Goal: Task Accomplishment & Management: Use online tool/utility

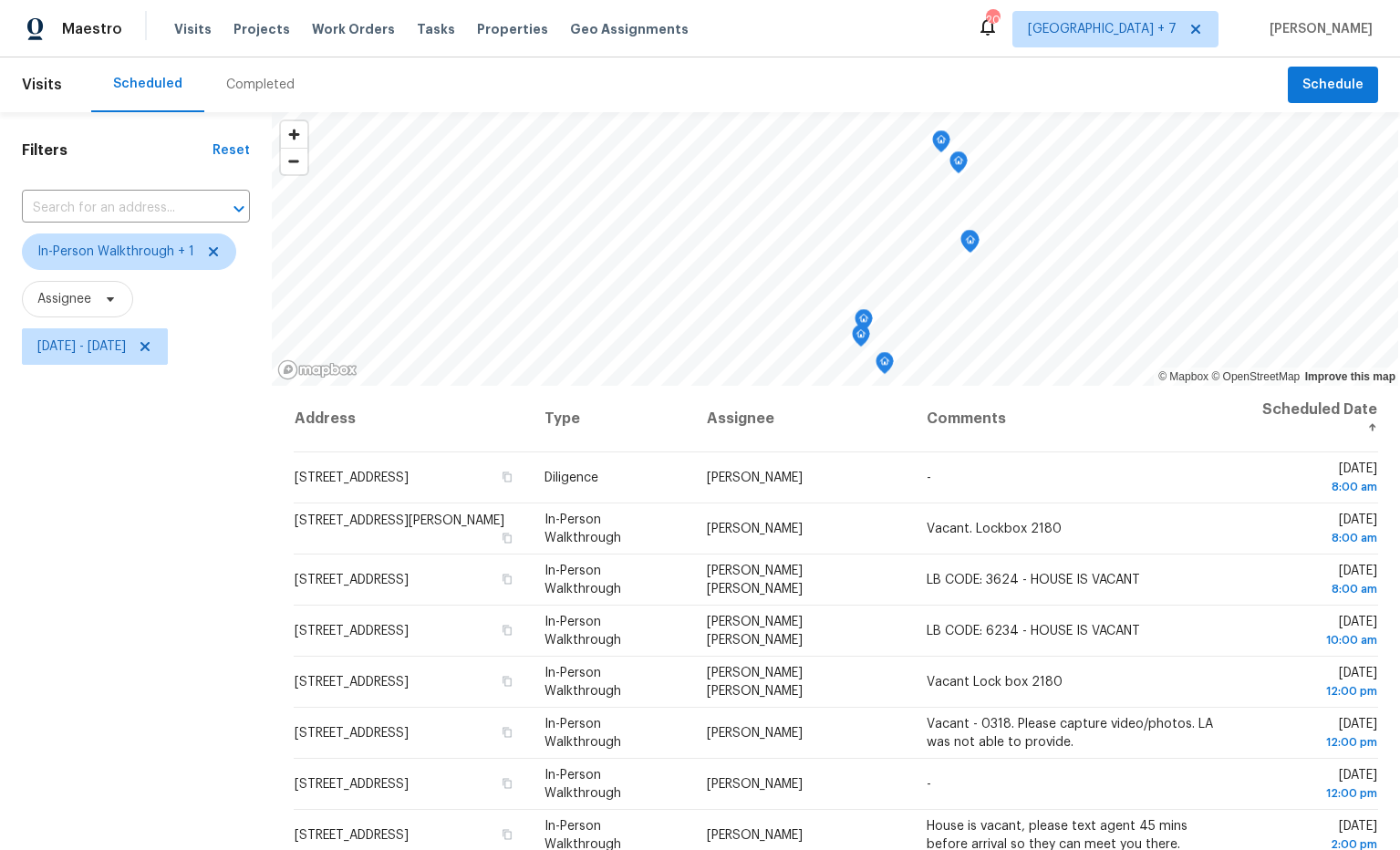
scroll to position [145, 0]
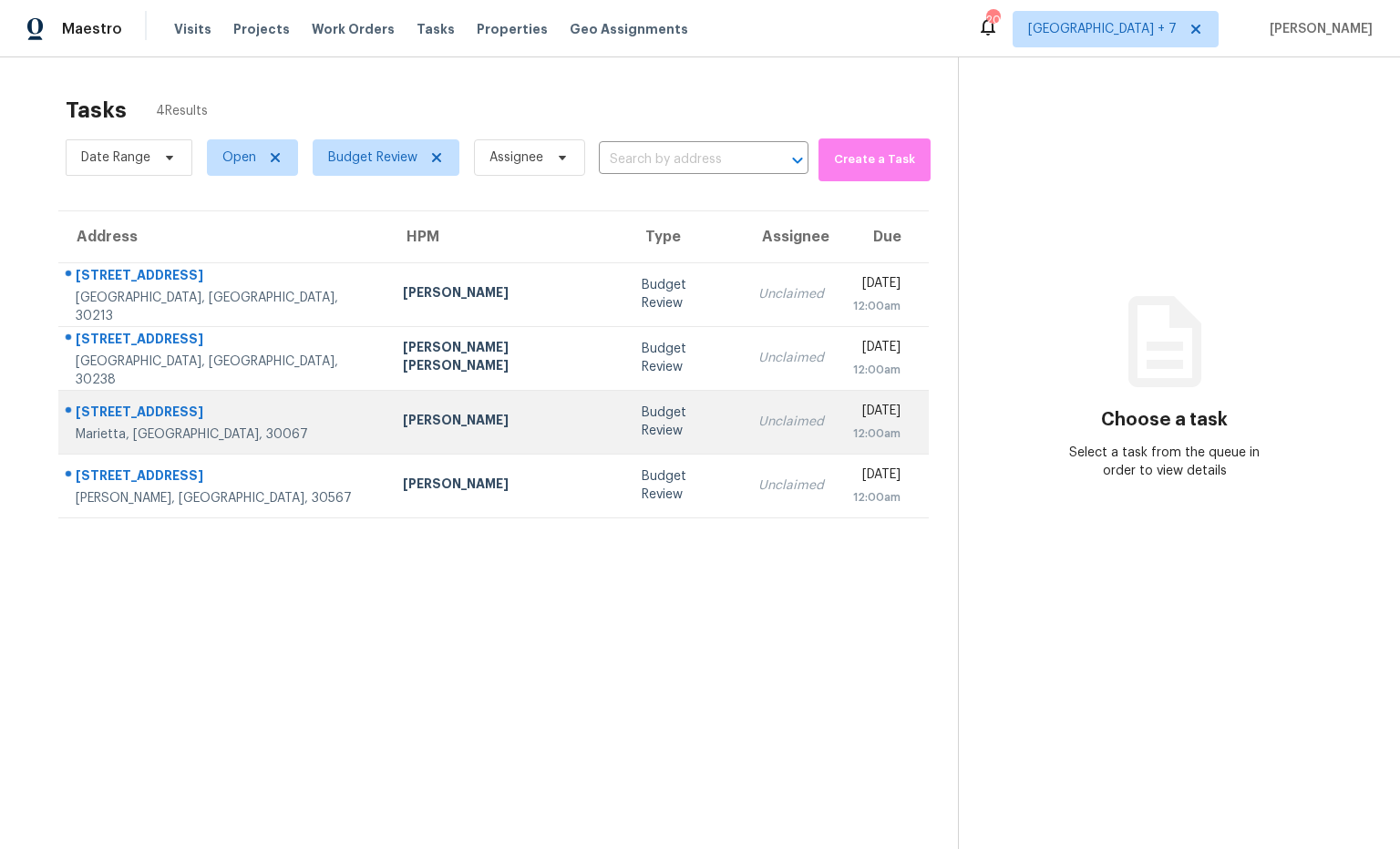
scroll to position [57, 0]
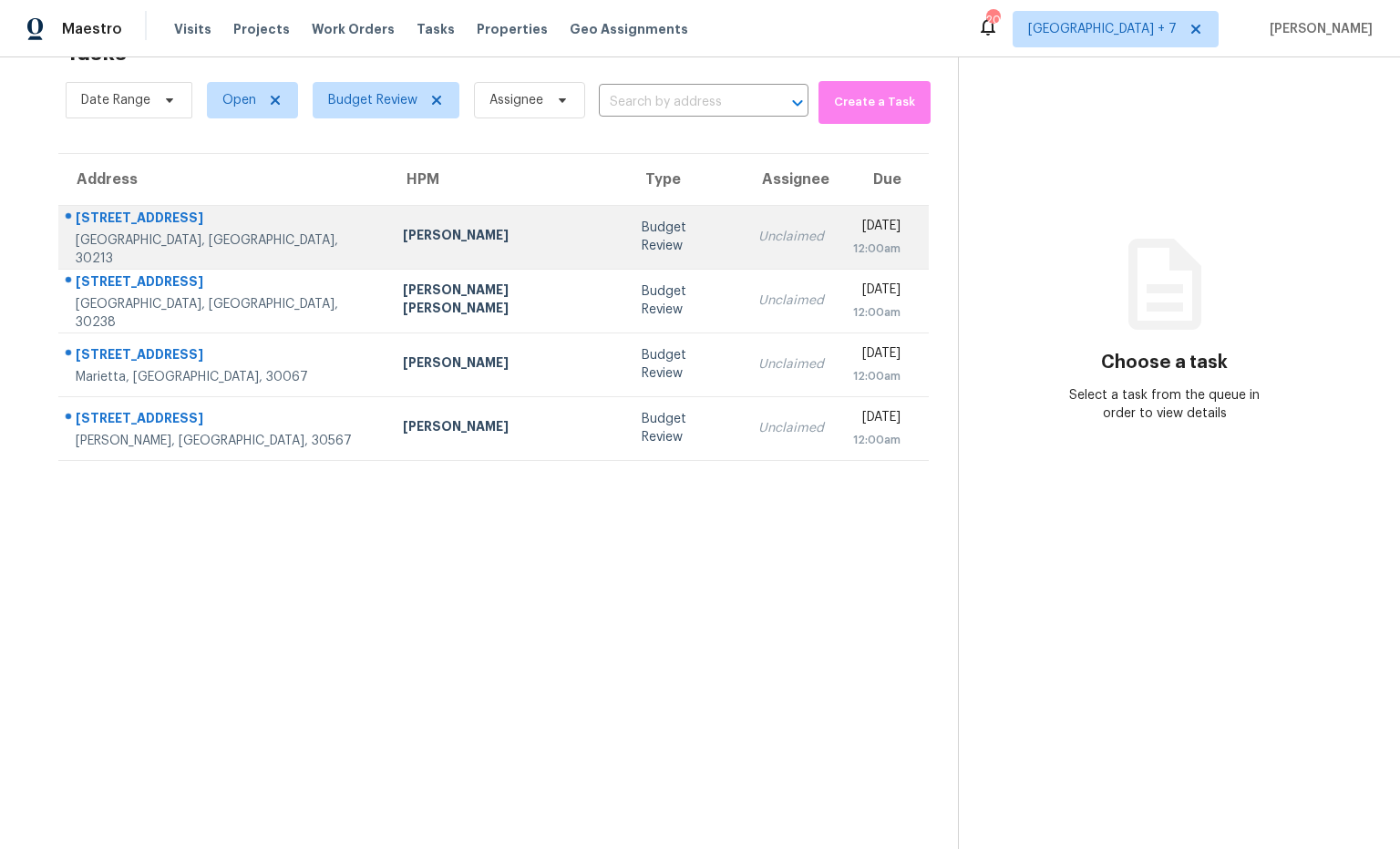
click at [389, 249] on td "Jaydon Entrekin" at bounding box center [508, 237] width 239 height 64
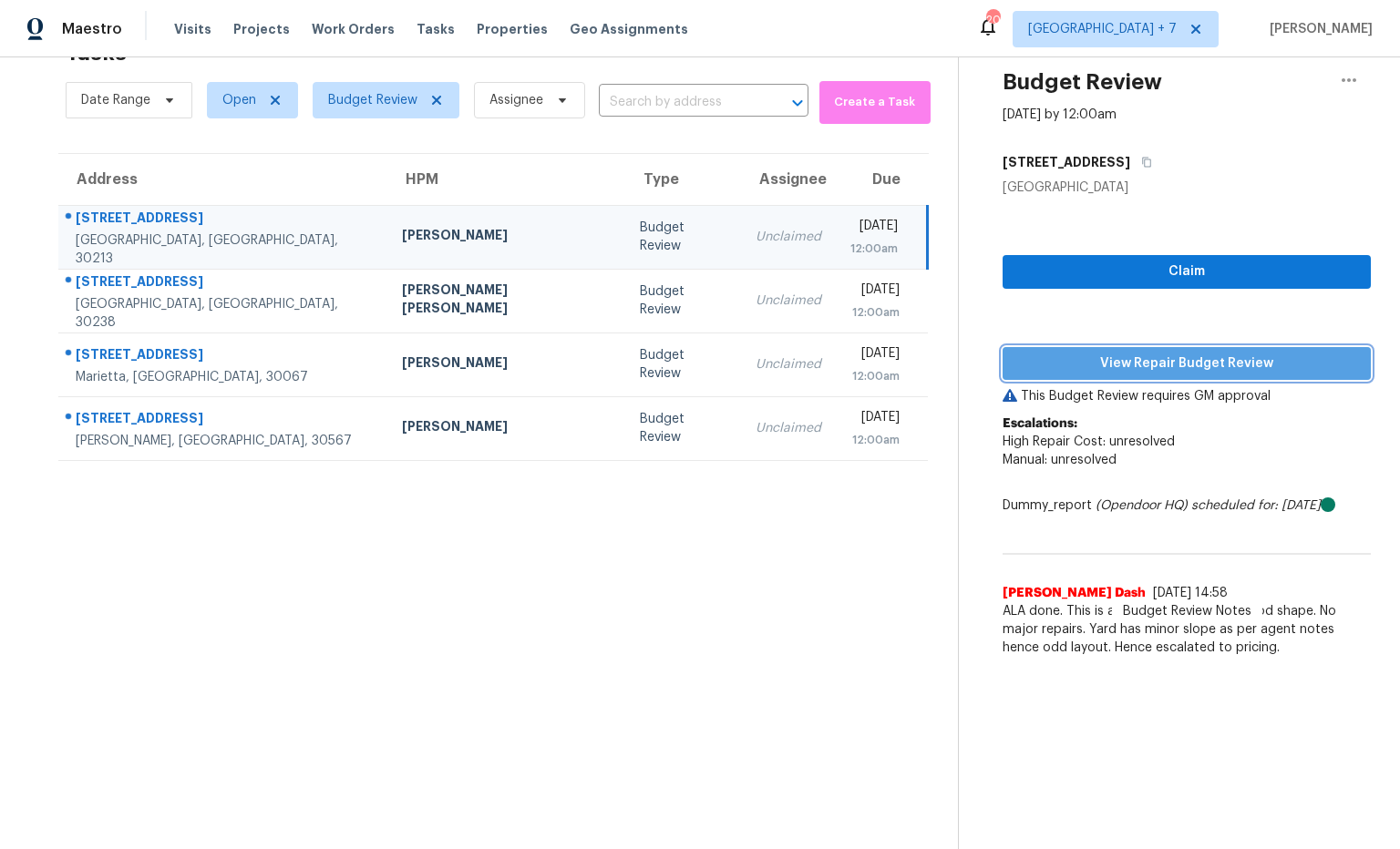
click at [1074, 370] on span "View Repair Budget Review" at bounding box center [1187, 364] width 339 height 23
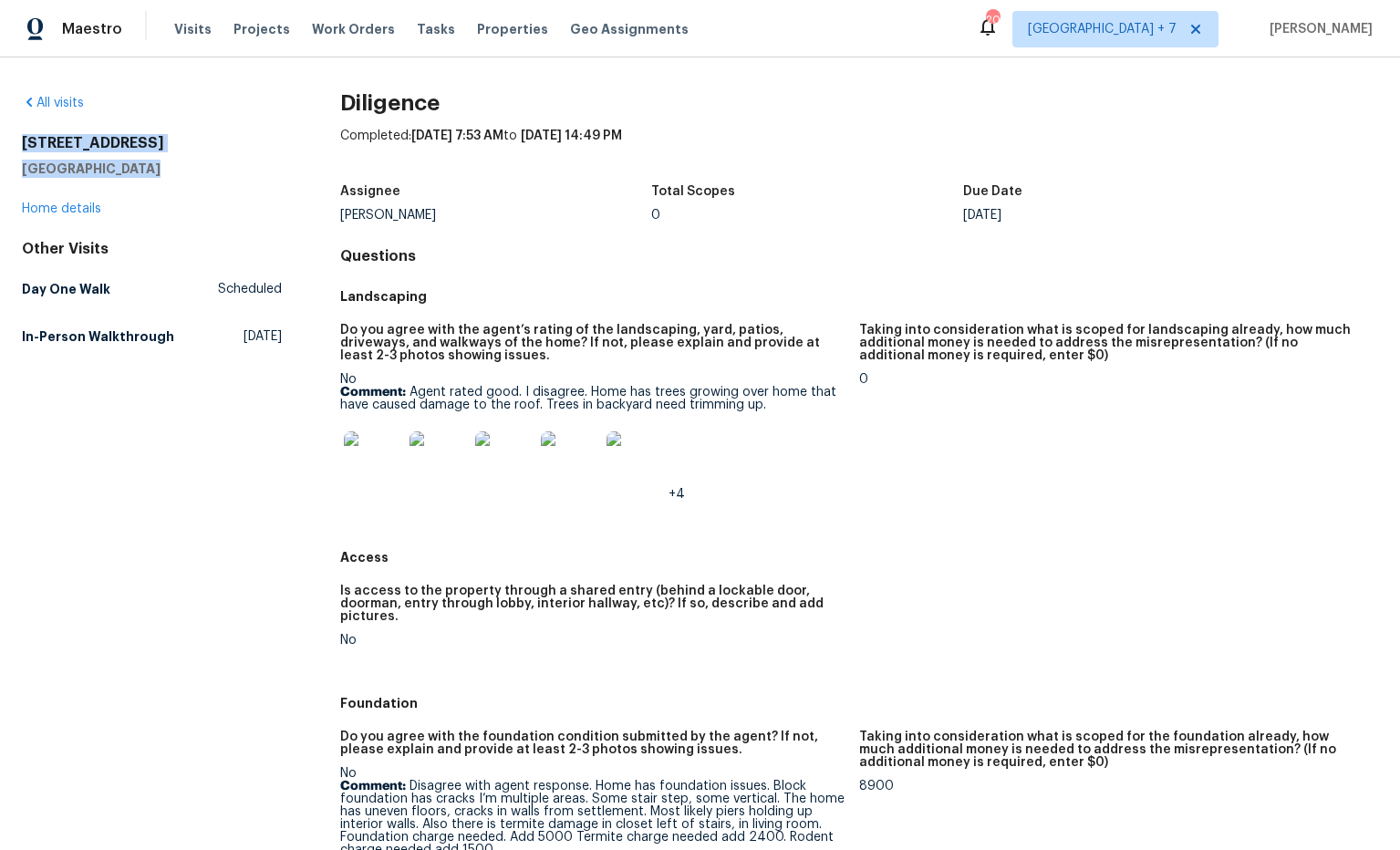
drag, startPoint x: 148, startPoint y: 170, endPoint x: 23, endPoint y: 142, distance: 128.1
click at [23, 143] on div "35 Hampton Oaks Dr Hampton, GA 30228" at bounding box center [152, 155] width 260 height 44
copy div "35 Hampton Oaks Dr Hampton, GA 30228"
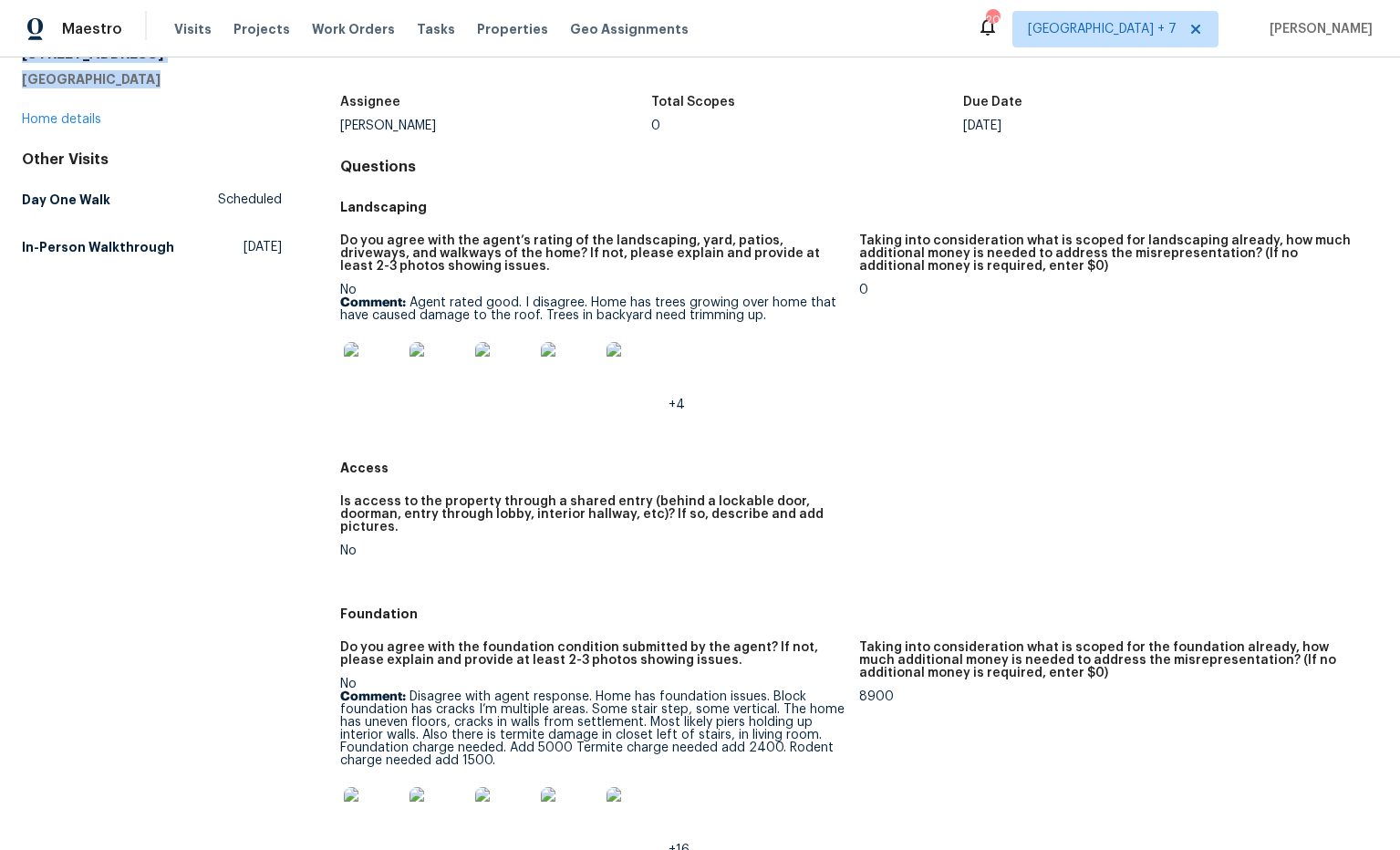
scroll to position [90, 0]
drag, startPoint x: 588, startPoint y: 298, endPoint x: 720, endPoint y: 309, distance: 132.5
click at [724, 311] on p "Comment: Agent rated good. I disagree. Home has trees growing over home that ha…" at bounding box center [593, 309] width 505 height 25
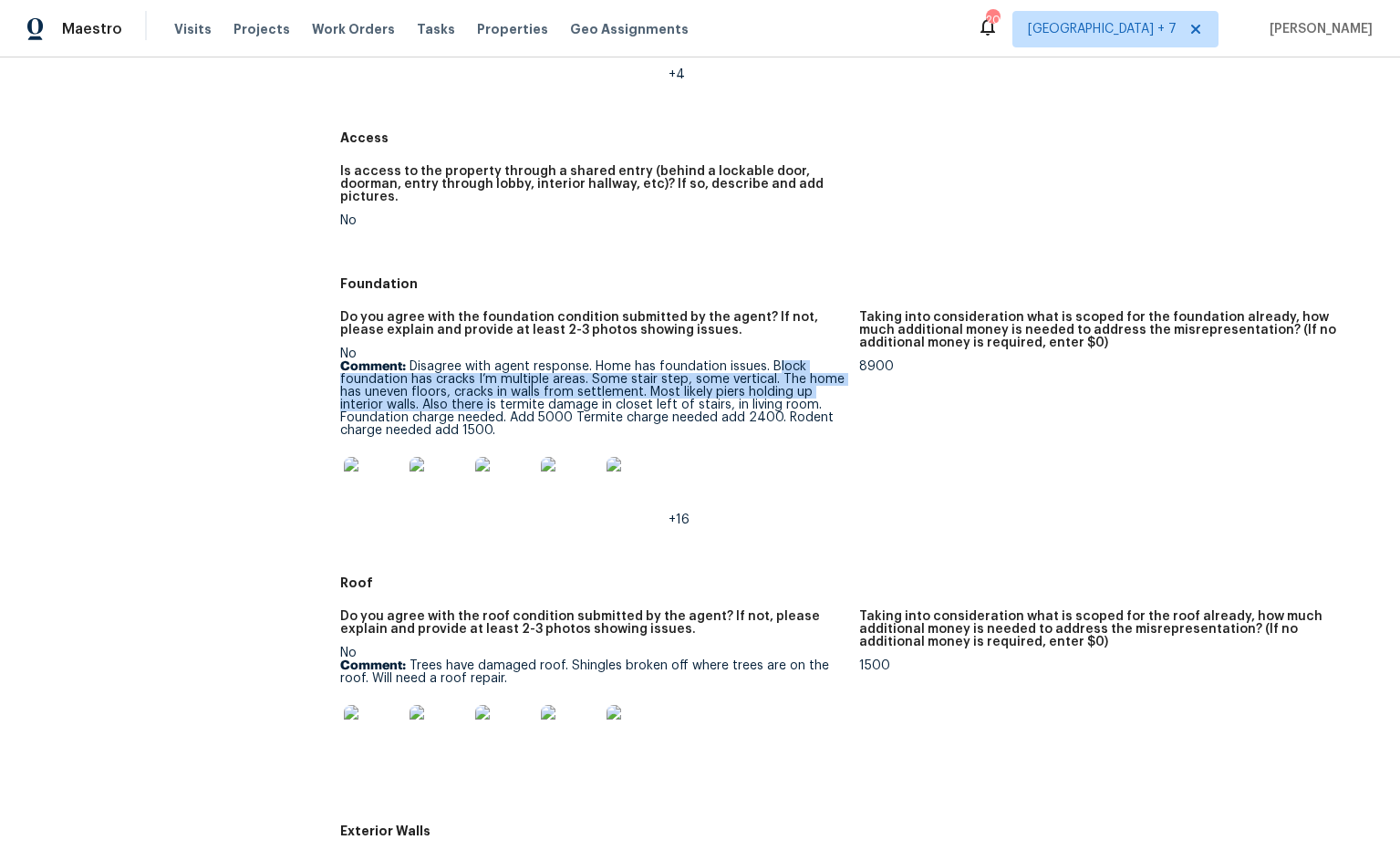
scroll to position [422, 0]
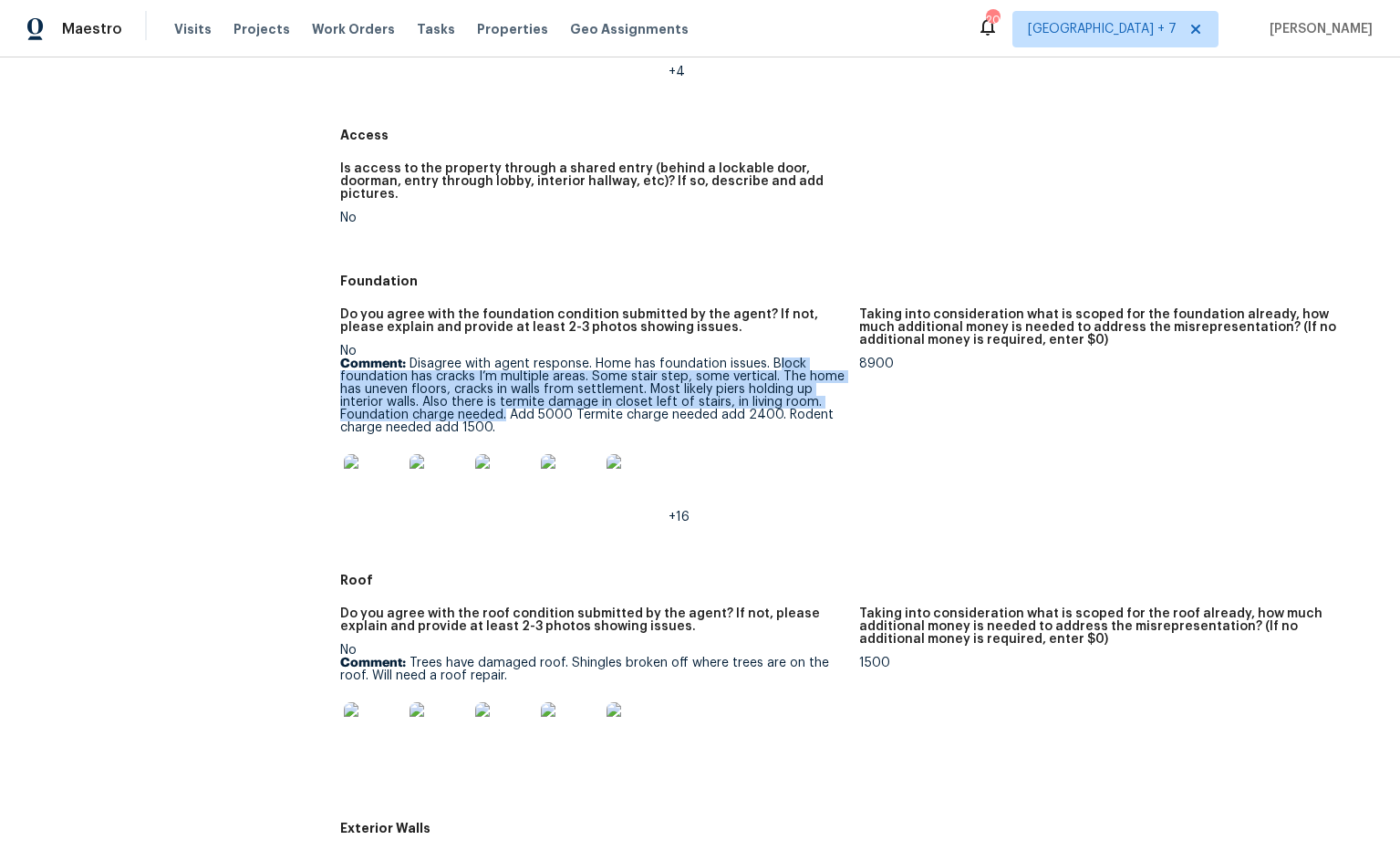
drag, startPoint x: 780, startPoint y: 359, endPoint x: 505, endPoint y: 403, distance: 278.5
click at [504, 404] on p "Comment: Disagree with agent response. Home has foundation issues. Block founda…" at bounding box center [593, 396] width 505 height 77
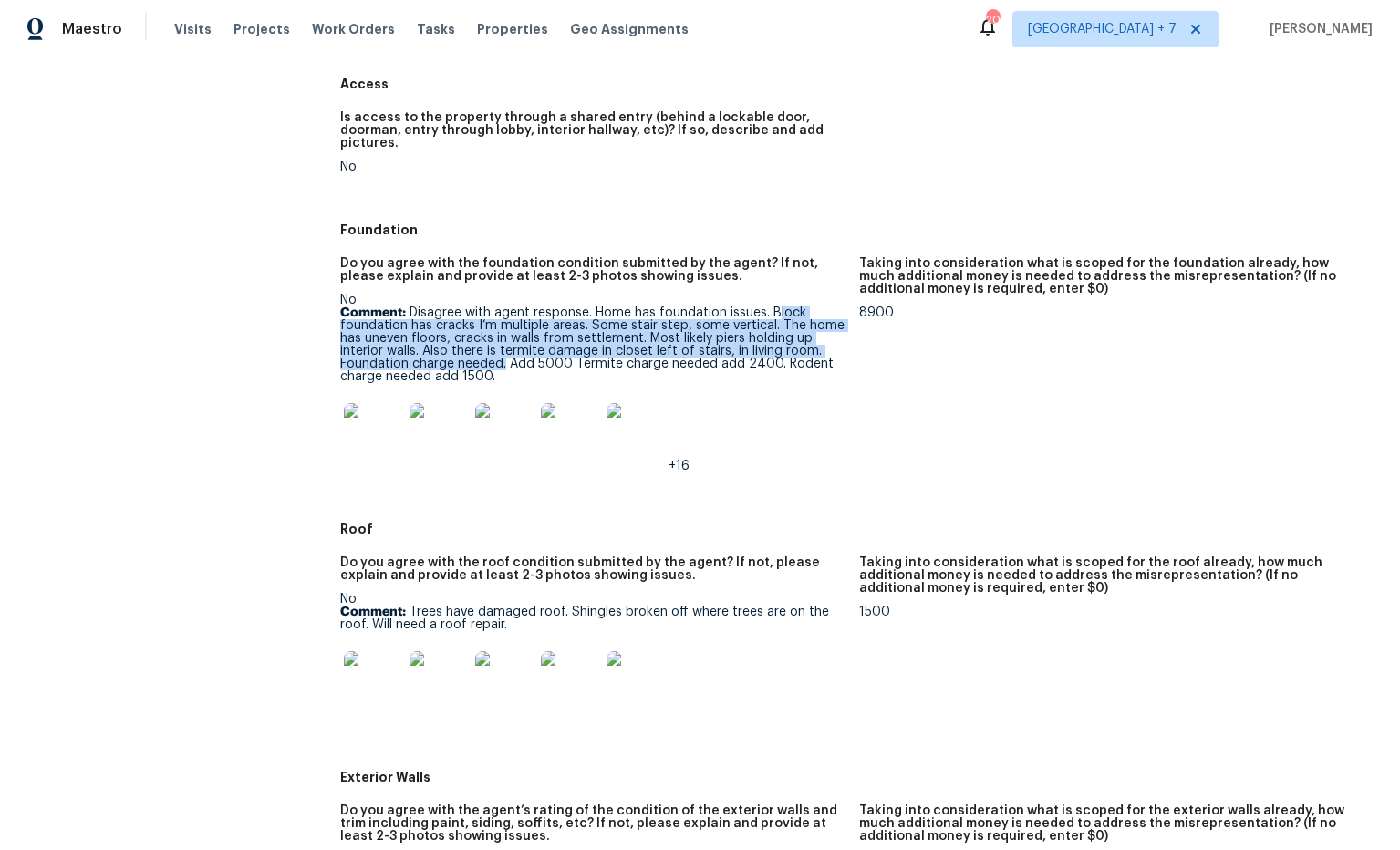
scroll to position [469, 0]
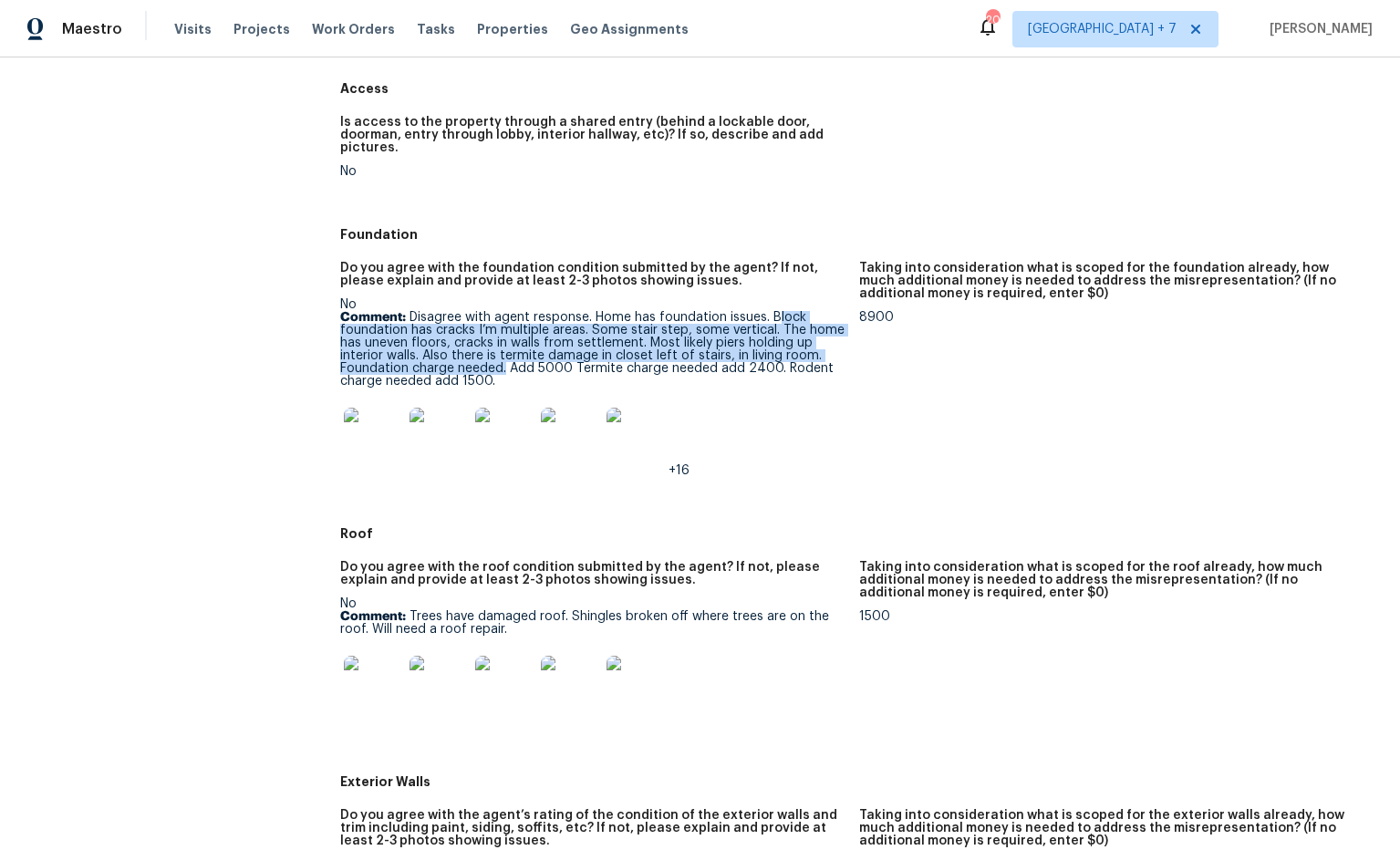
copy p "lock foundation has cracks I’m multiple areas. Some stair step, some vertical. …"
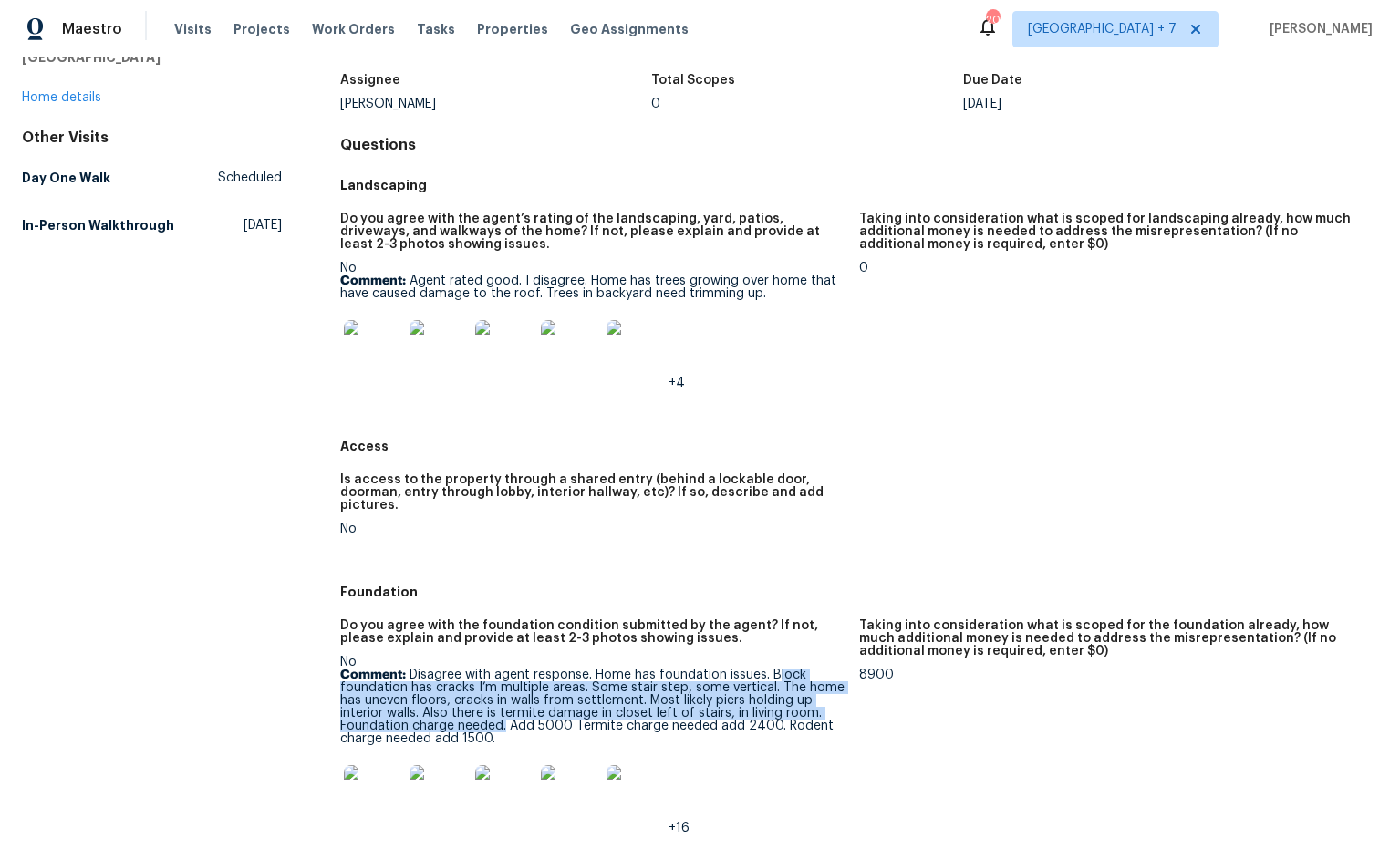
scroll to position [114, 0]
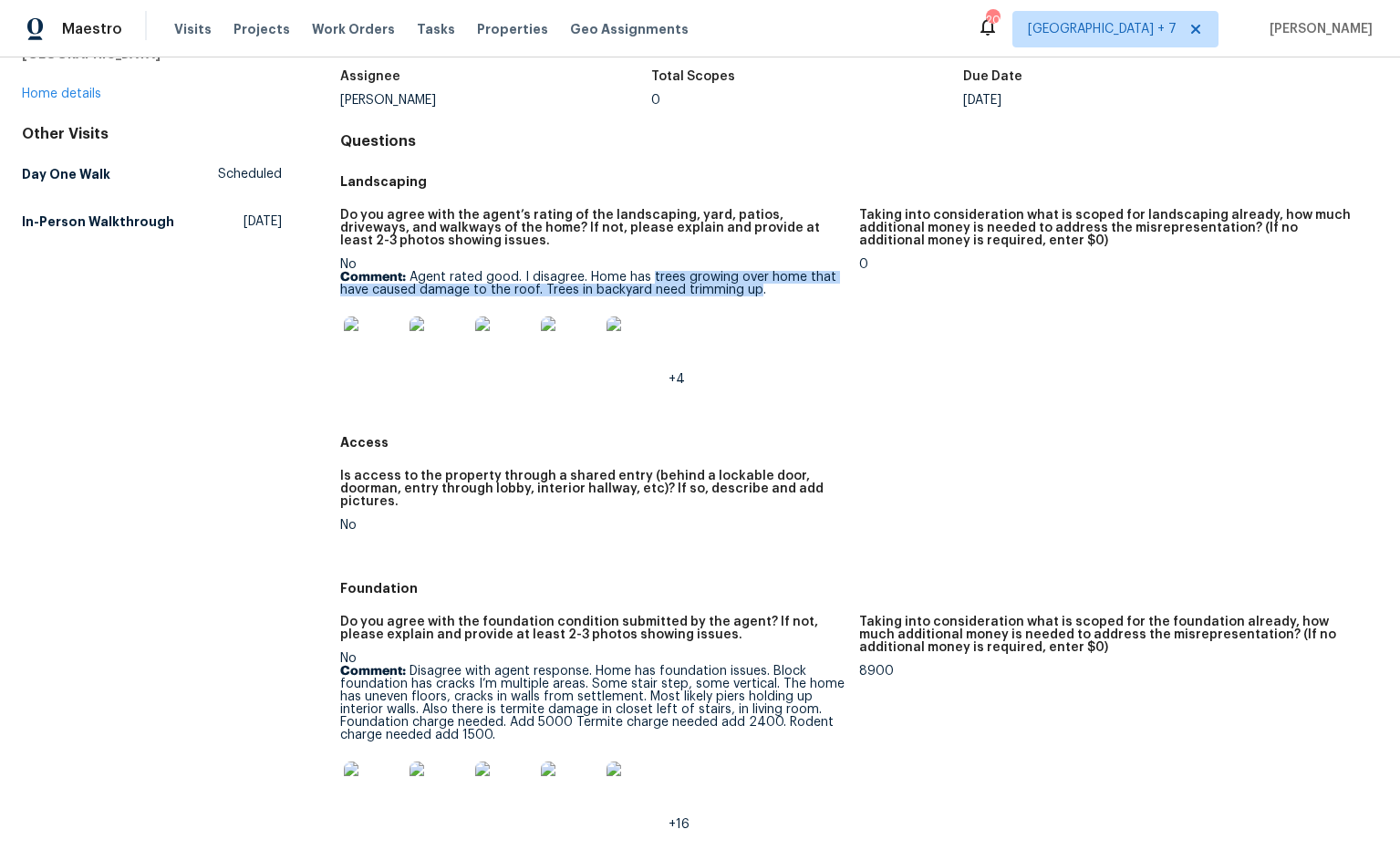
drag, startPoint x: 651, startPoint y: 273, endPoint x: 755, endPoint y: 290, distance: 105.4
click at [755, 290] on p "Comment: Agent rated good. I disagree. Home has trees growing over home that ha…" at bounding box center [593, 283] width 505 height 25
click at [398, 343] on img at bounding box center [373, 345] width 58 height 58
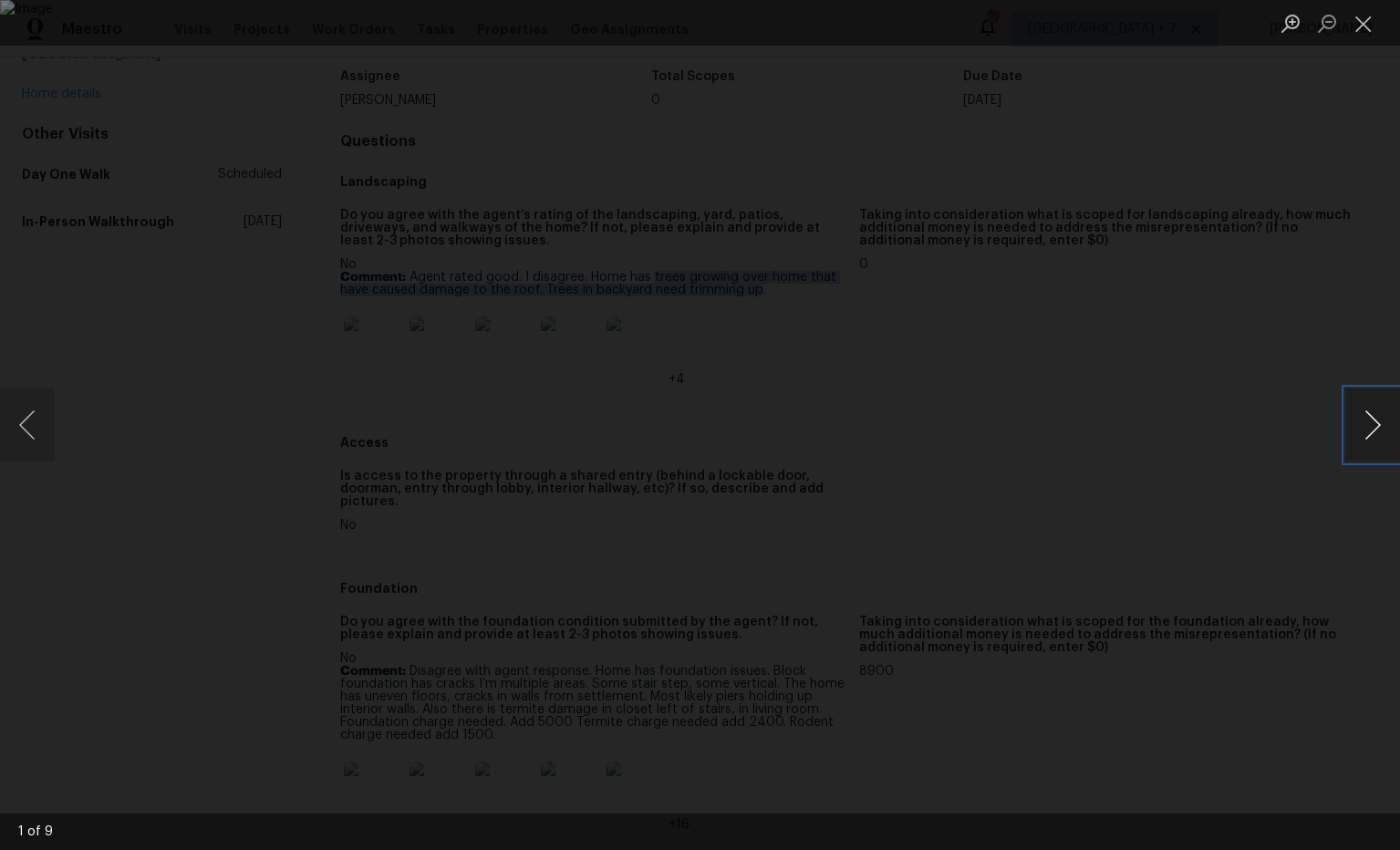
click at [1353, 430] on button "Next image" at bounding box center [1373, 425] width 54 height 73
click at [1369, 429] on button "Next image" at bounding box center [1373, 425] width 54 height 73
drag, startPoint x: 1364, startPoint y: 31, endPoint x: 1350, endPoint y: 48, distance: 22.0
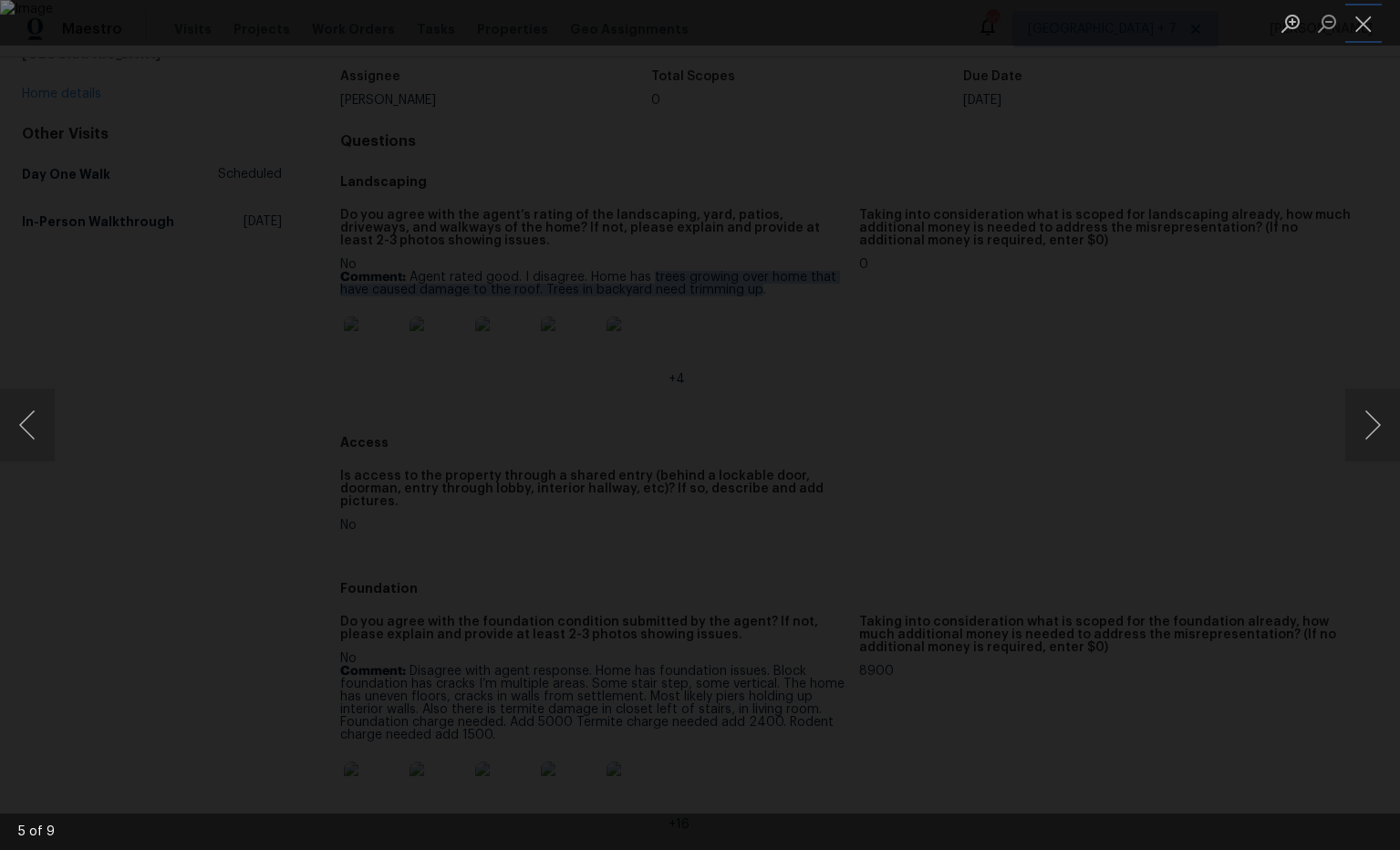
click at [1363, 31] on button "Close lightbox" at bounding box center [1364, 23] width 37 height 32
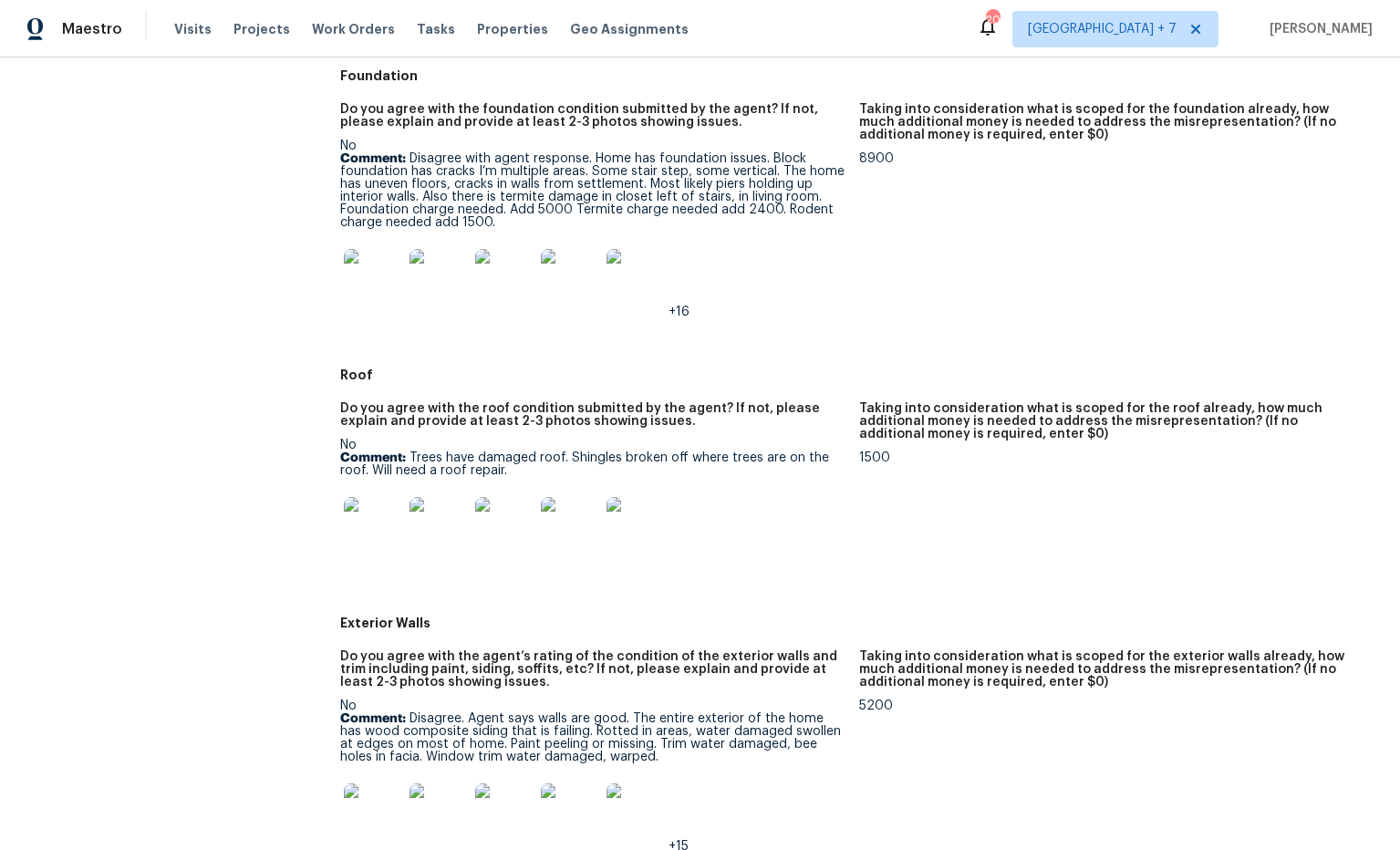
scroll to position [554, 0]
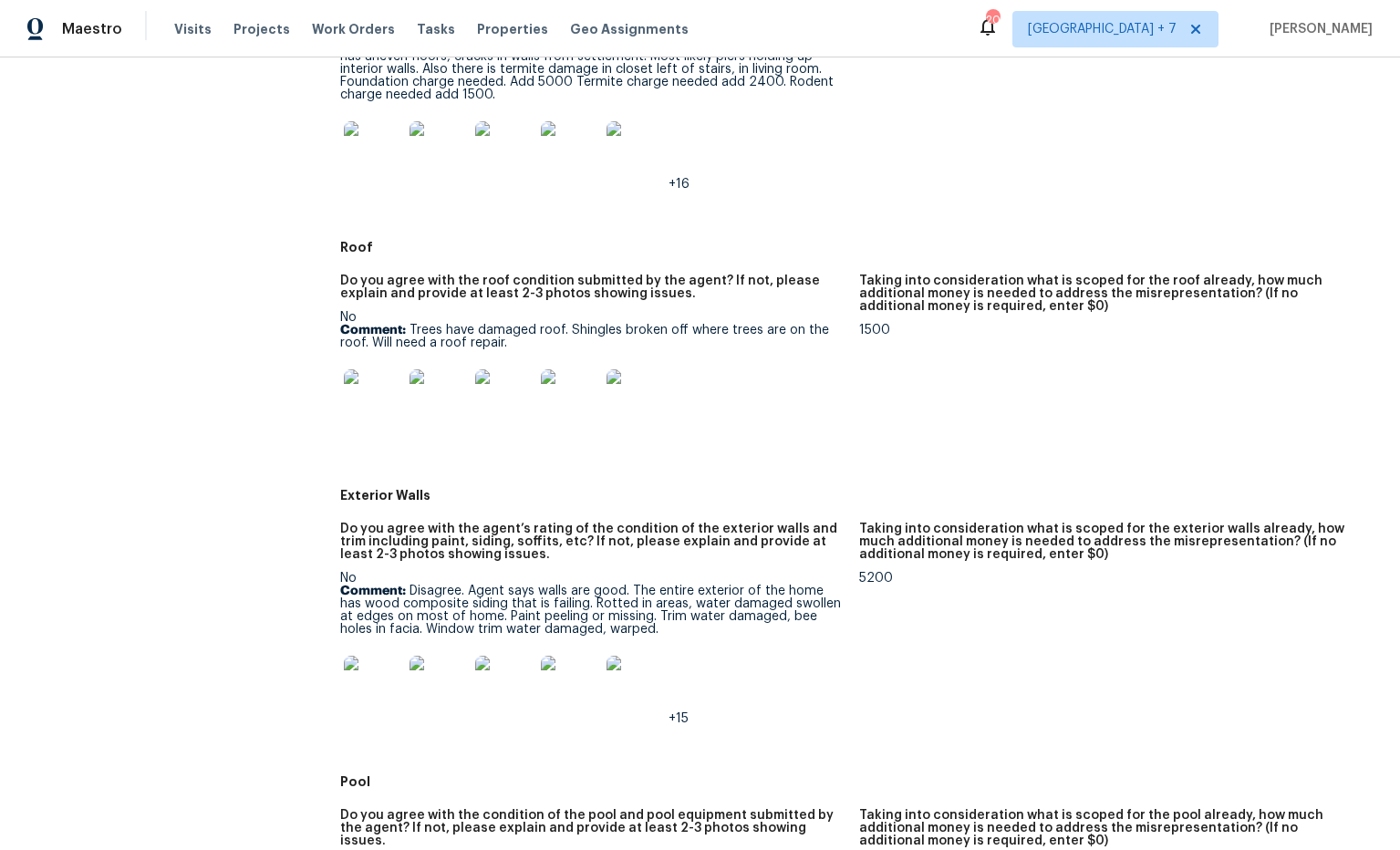
click at [391, 396] on img at bounding box center [373, 399] width 58 height 58
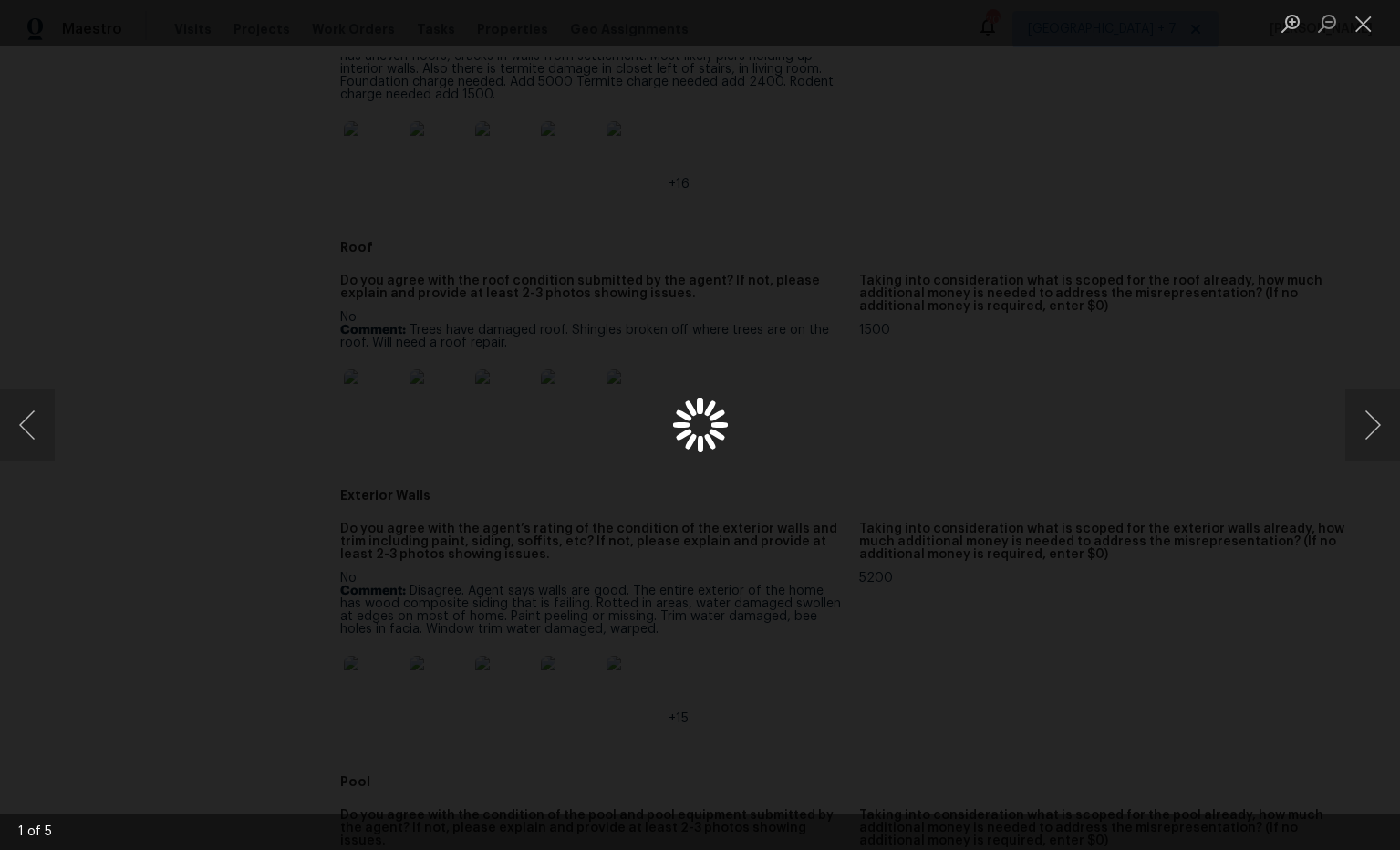
scroll to position [753, 0]
click at [1367, 25] on button "Close lightbox" at bounding box center [1364, 23] width 37 height 32
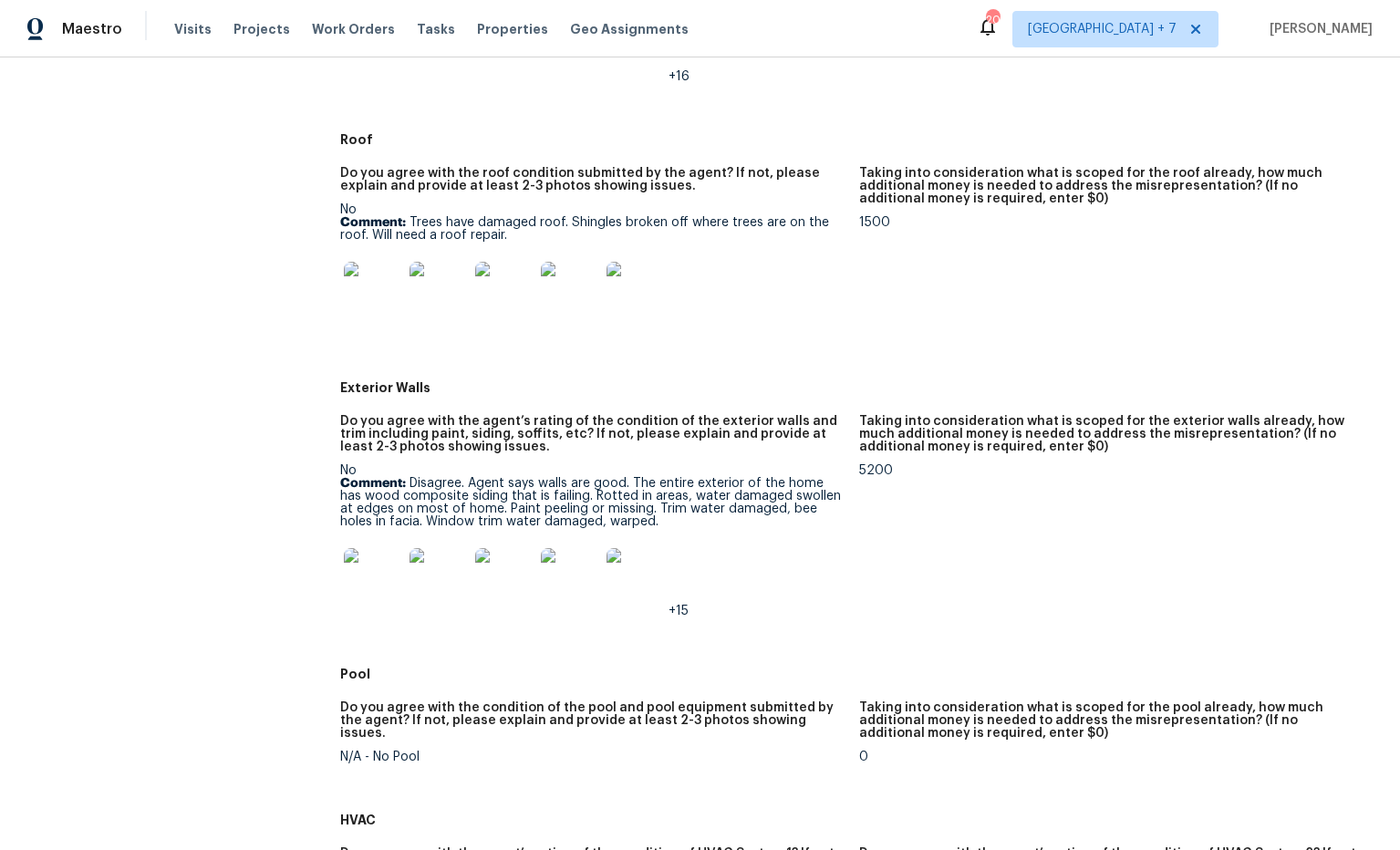
scroll to position [874, 0]
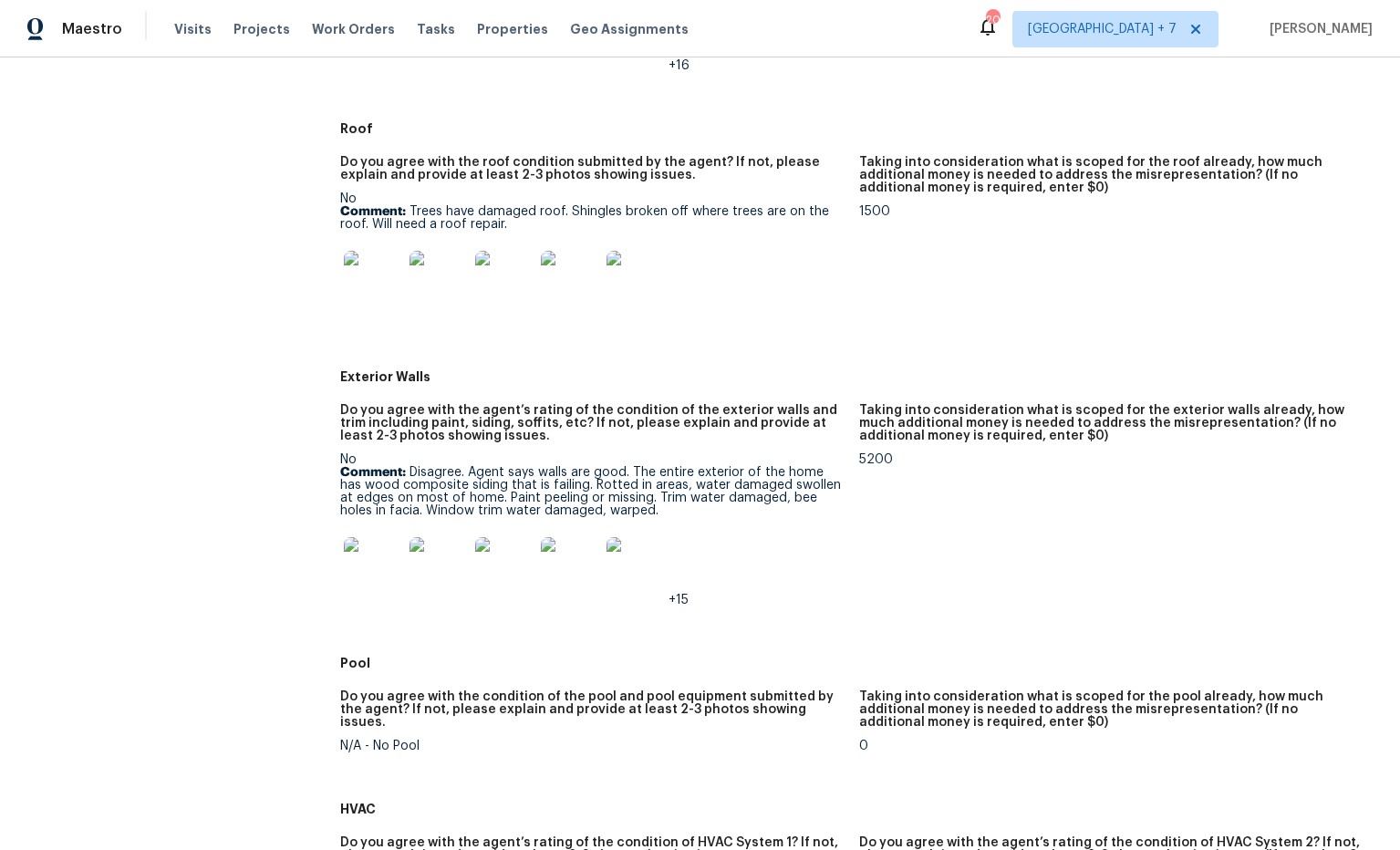
click at [366, 276] on img at bounding box center [373, 280] width 58 height 58
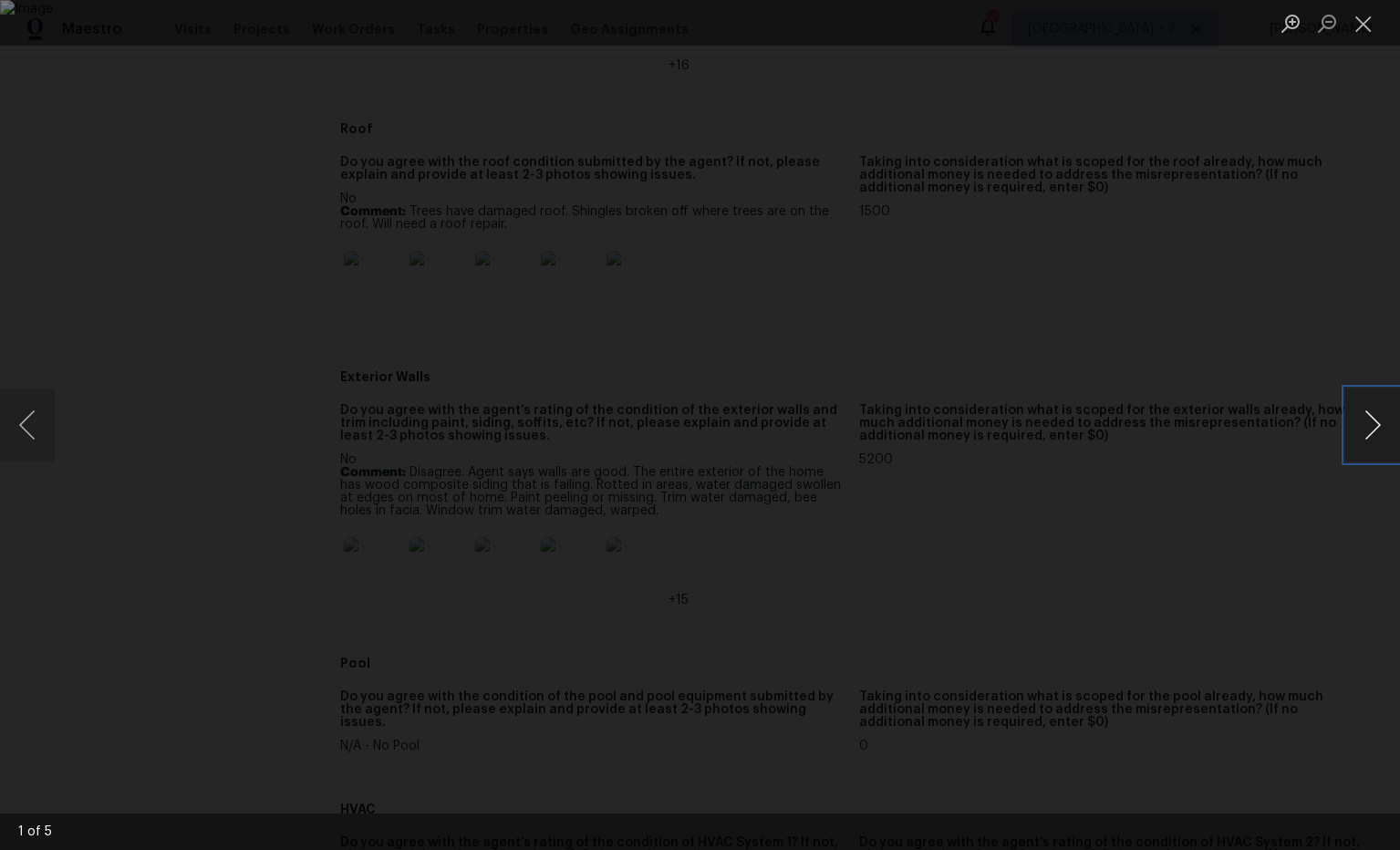
click at [1370, 424] on button "Next image" at bounding box center [1373, 425] width 54 height 73
click at [1364, 26] on button "Close lightbox" at bounding box center [1364, 23] width 37 height 32
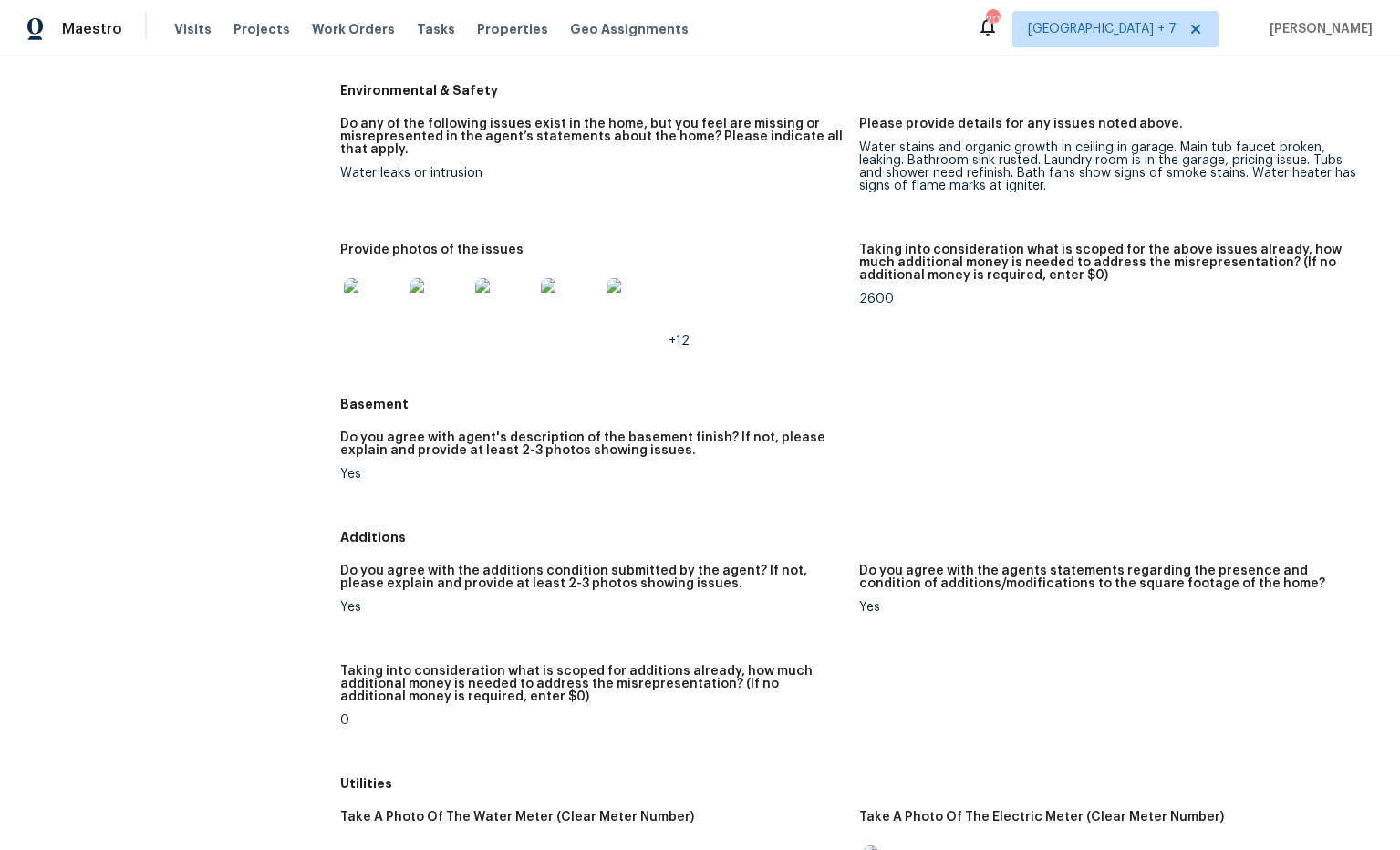
scroll to position [2346, 0]
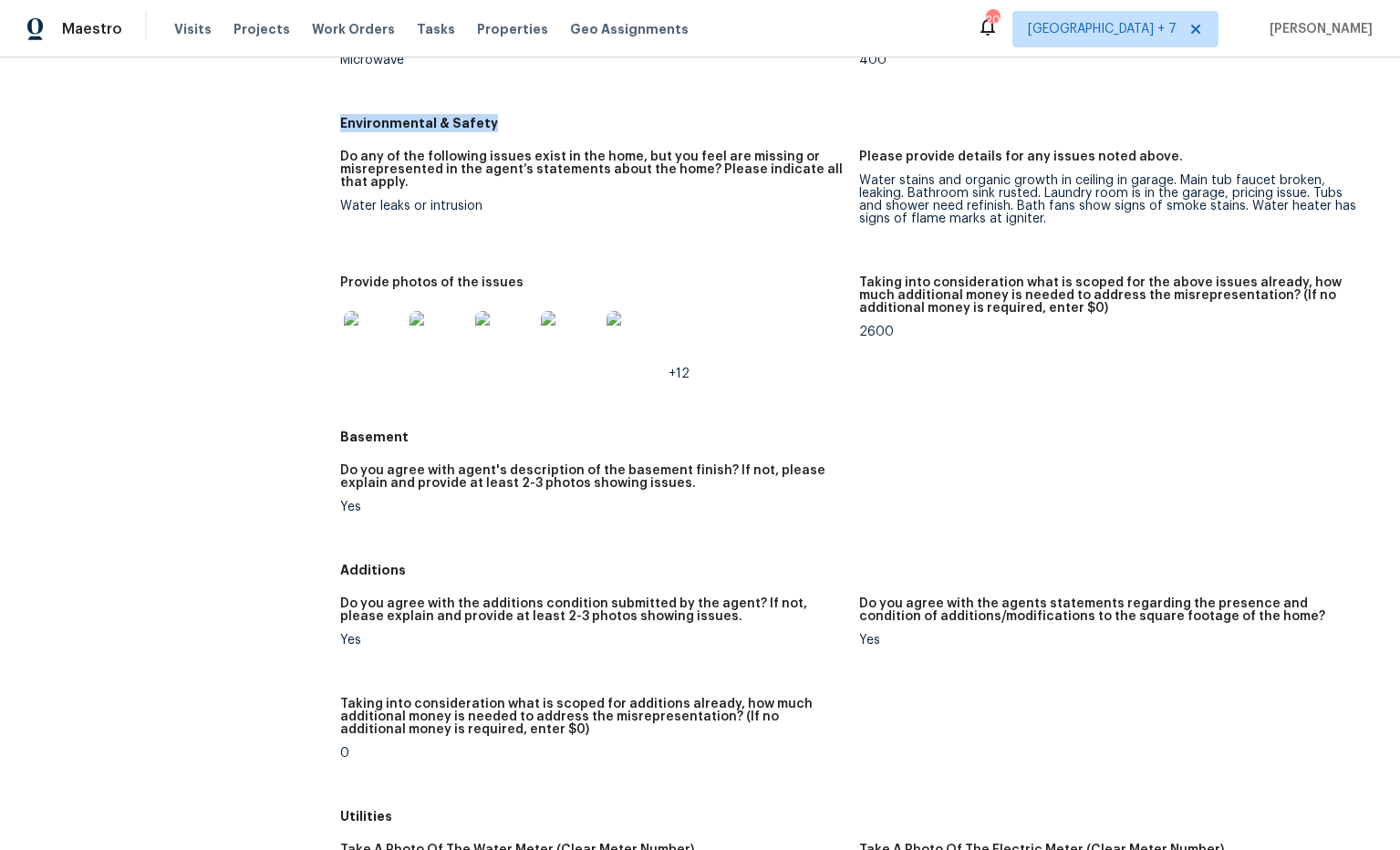
drag, startPoint x: 515, startPoint y: 115, endPoint x: 331, endPoint y: 134, distance: 185.0
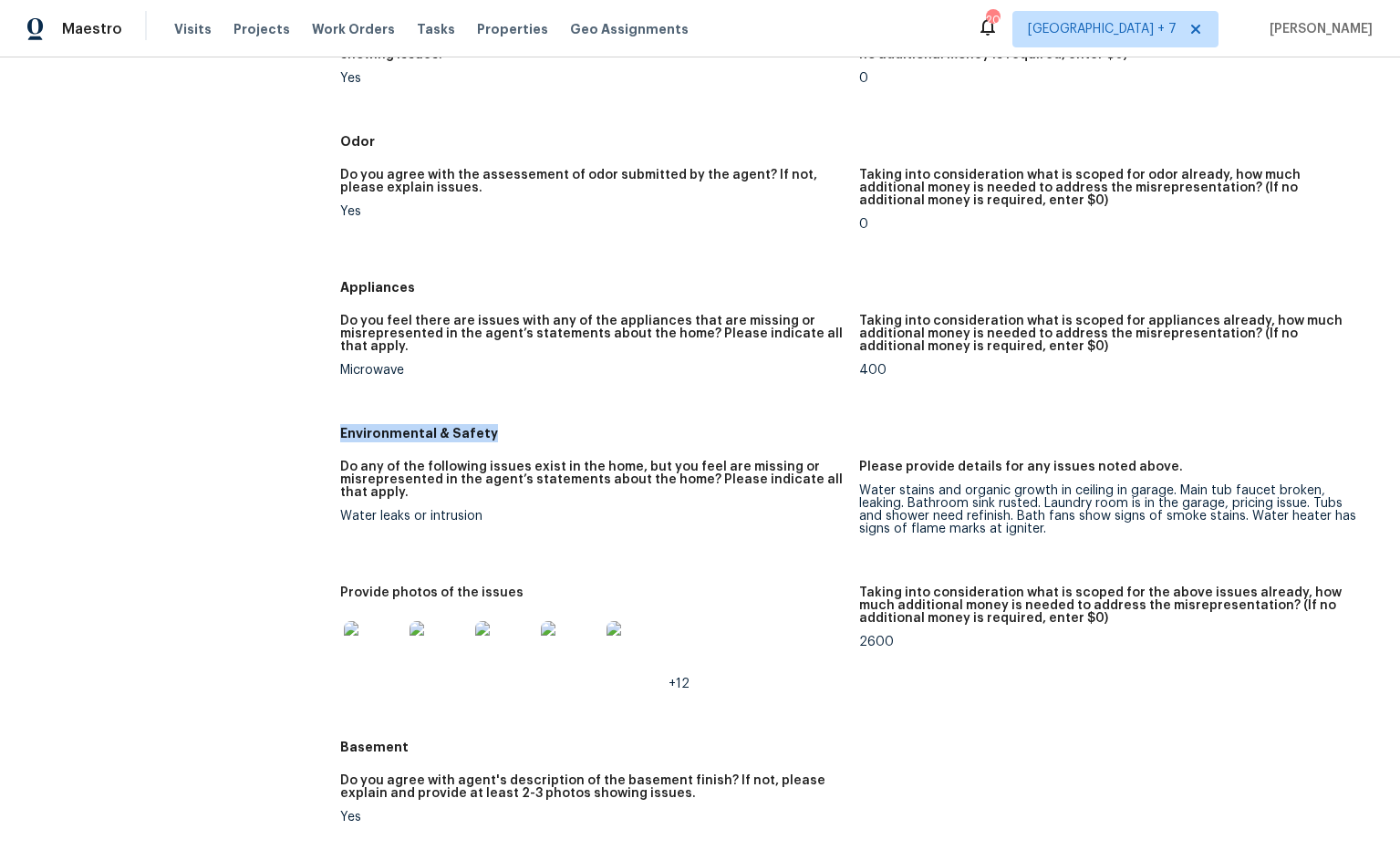
scroll to position [2043, 0]
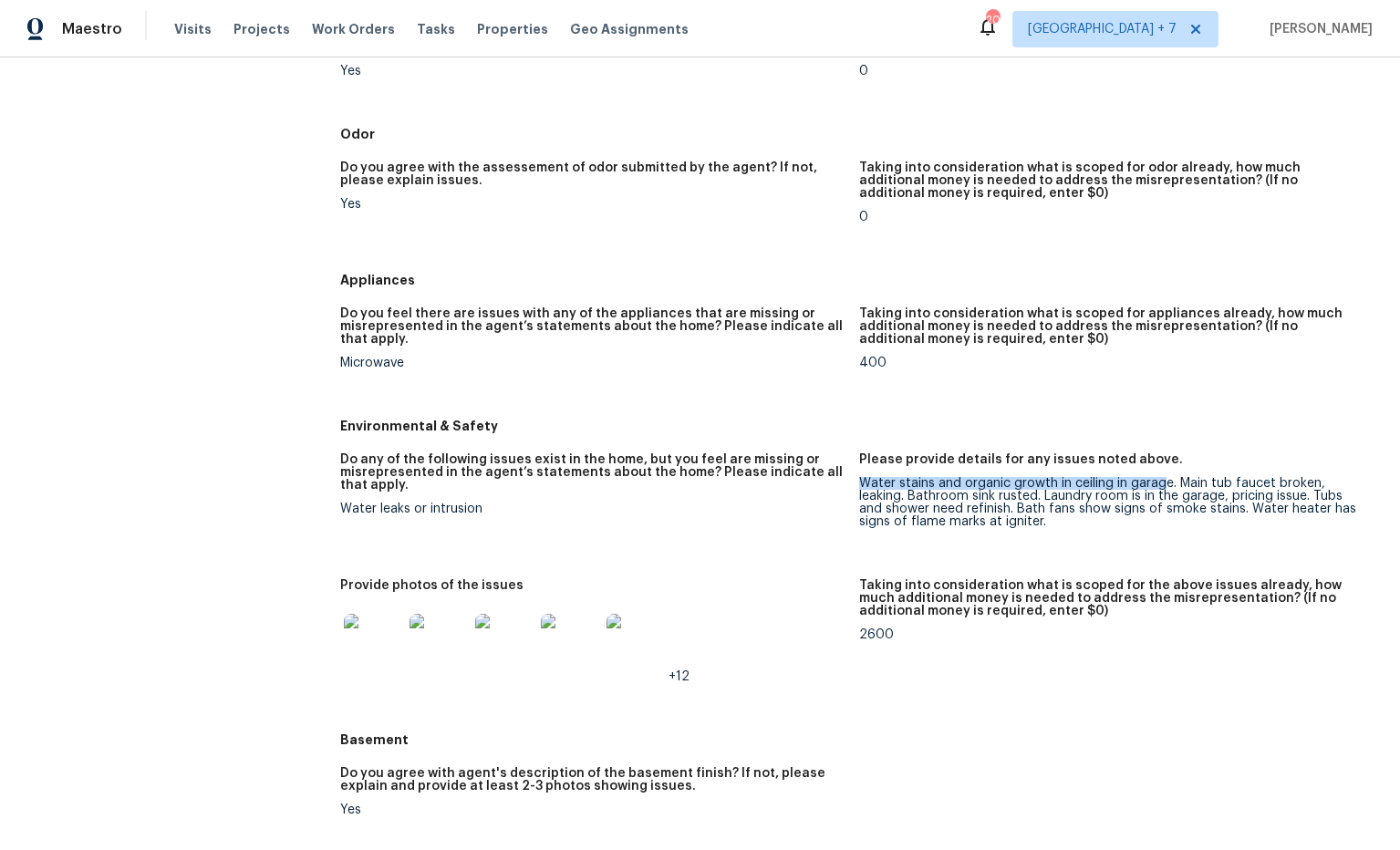
drag, startPoint x: 875, startPoint y: 472, endPoint x: 1165, endPoint y: 474, distance: 290.0
click at [1165, 477] on div "Water stains and organic growth in ceiling in garage. Main tub faucet broken, l…" at bounding box center [1112, 503] width 505 height 51
drag, startPoint x: 1169, startPoint y: 475, endPoint x: 881, endPoint y: 474, distance: 288.0
click at [857, 472] on div "Do any of the following issues exist in the home, but you feel are missing or m…" at bounding box center [860, 583] width 1038 height 281
click at [894, 477] on div "Water stains and organic growth in ceiling in garage. Main tub faucet broken, l…" at bounding box center [1112, 503] width 505 height 51
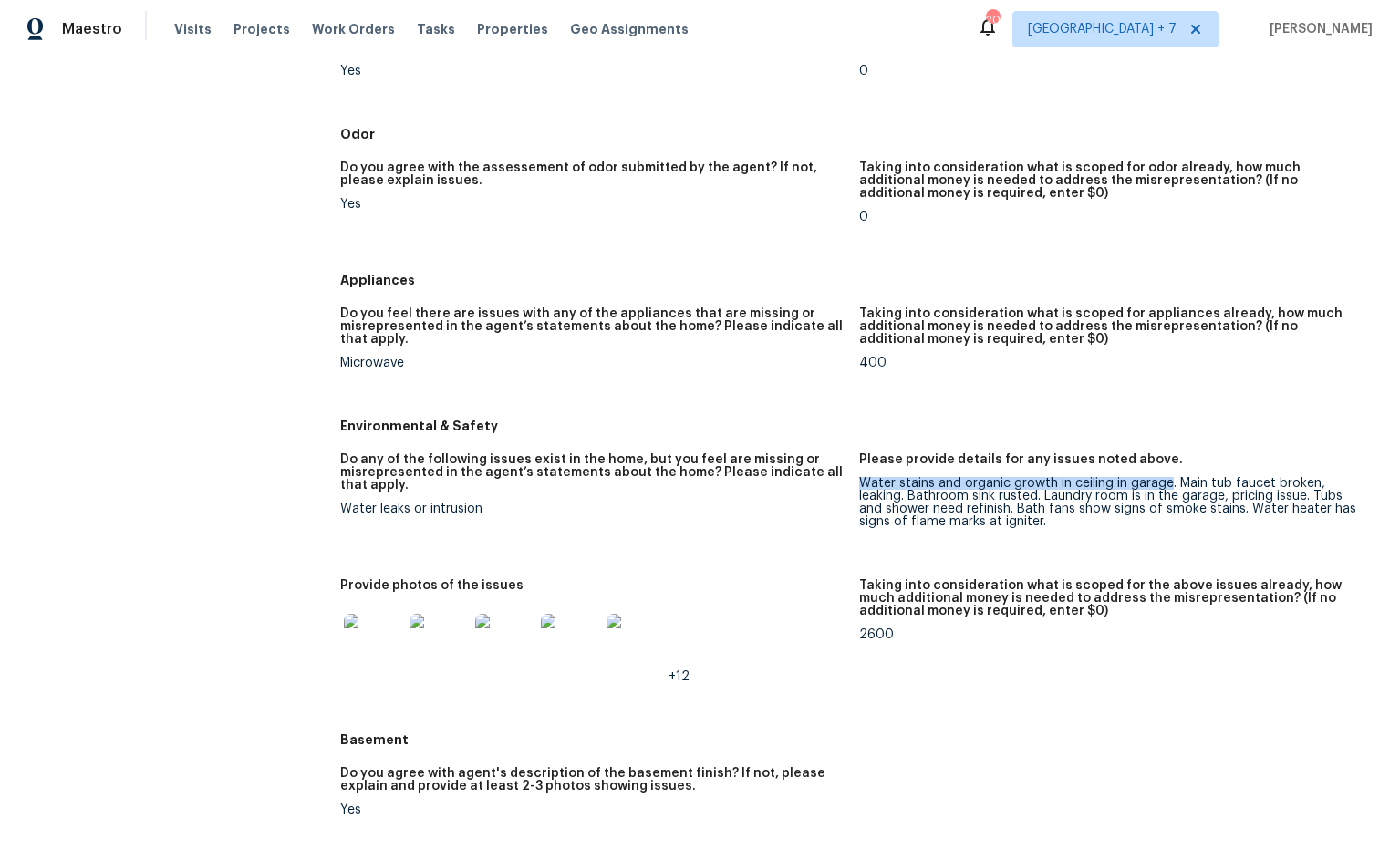
drag, startPoint x: 859, startPoint y: 474, endPoint x: 1170, endPoint y: 475, distance: 311.0
click at [1170, 477] on div "Water stains and organic growth in ceiling in garage. Main tub faucet broken, l…" at bounding box center [1112, 503] width 505 height 51
copy div "Water stains and organic growth in ceiling in garage"
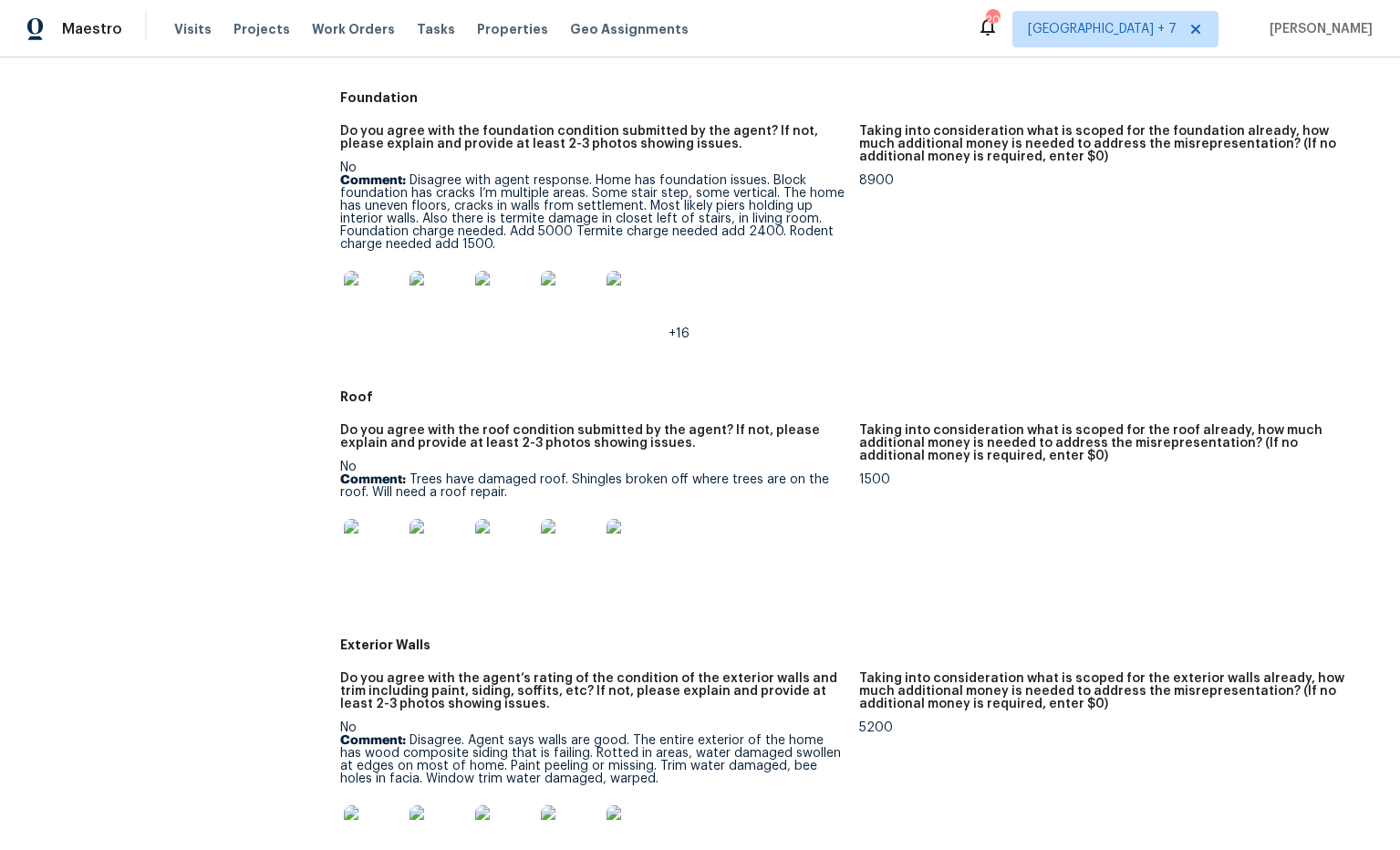
scroll to position [597, 0]
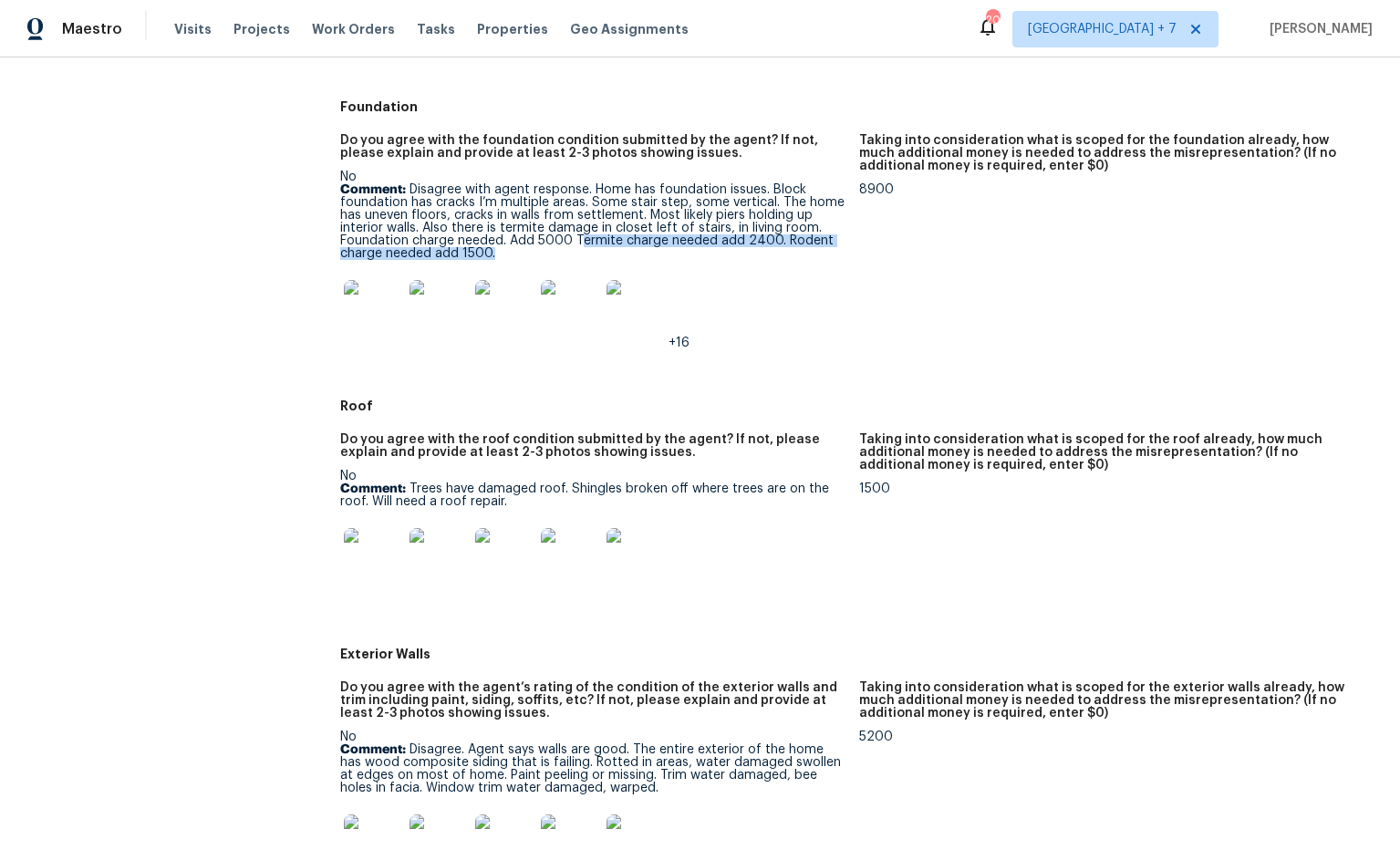
drag, startPoint x: 578, startPoint y: 228, endPoint x: 785, endPoint y: 241, distance: 207.4
click at [785, 241] on p "Comment: Disagree with agent response. Home has foundation issues. Block founda…" at bounding box center [593, 221] width 505 height 77
copy p "in"
click at [846, 323] on figure "Do you agree with the foundation condition submitted by the agent? If not, plea…" at bounding box center [600, 256] width 519 height 245
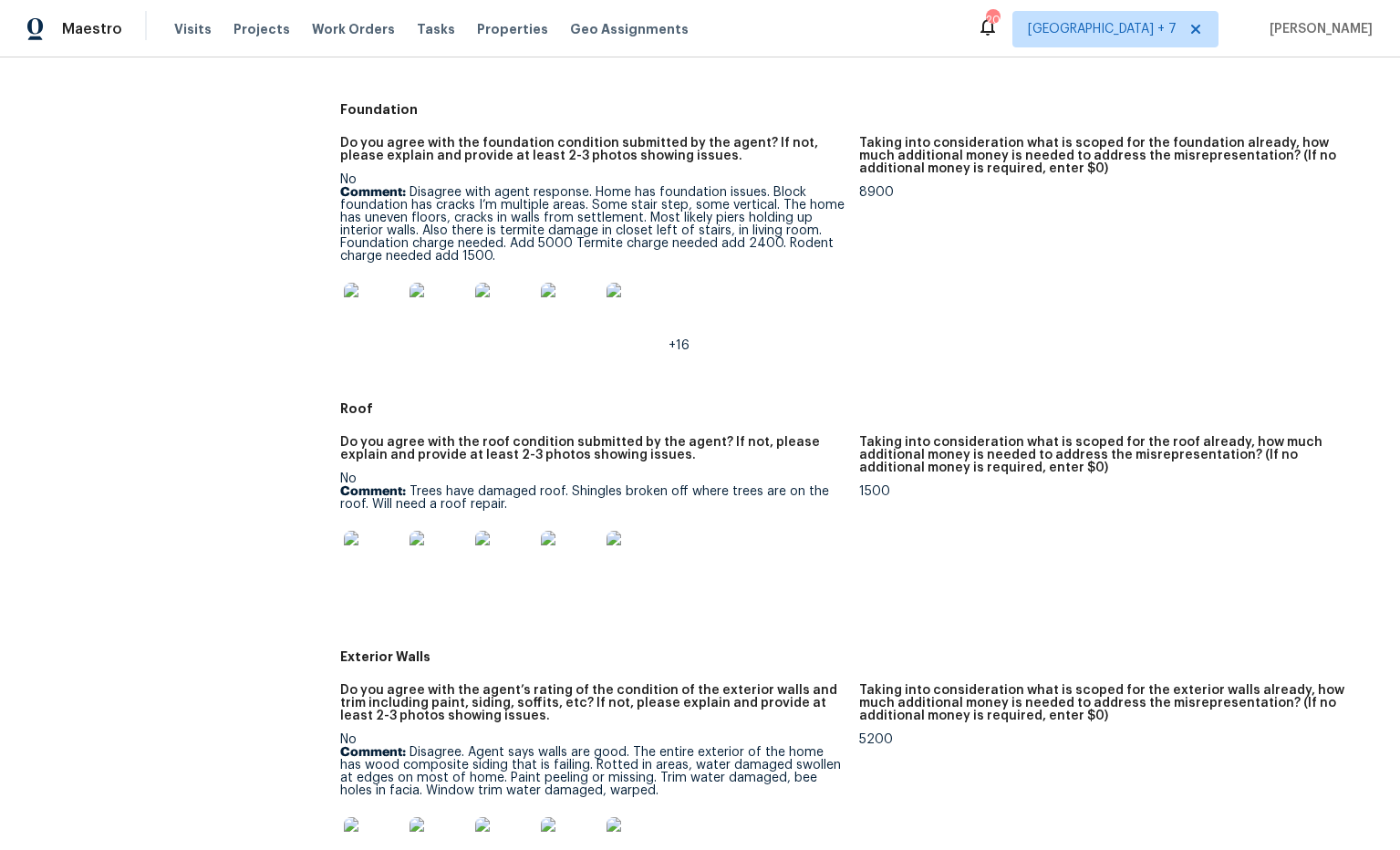
drag, startPoint x: 571, startPoint y: 226, endPoint x: 748, endPoint y: 229, distance: 177.0
click at [749, 228] on p "Comment: Disagree with agent response. Home has foundation issues. Block founda…" at bounding box center [593, 224] width 505 height 77
drag, startPoint x: 587, startPoint y: 232, endPoint x: 724, endPoint y: 236, distance: 137.1
click at [802, 246] on p "Comment: Disagree with agent response. Home has foundation issues. Block founda…" at bounding box center [593, 224] width 505 height 77
copy p "Termite charge needed add 2400. Rodent charge needed add 1500."
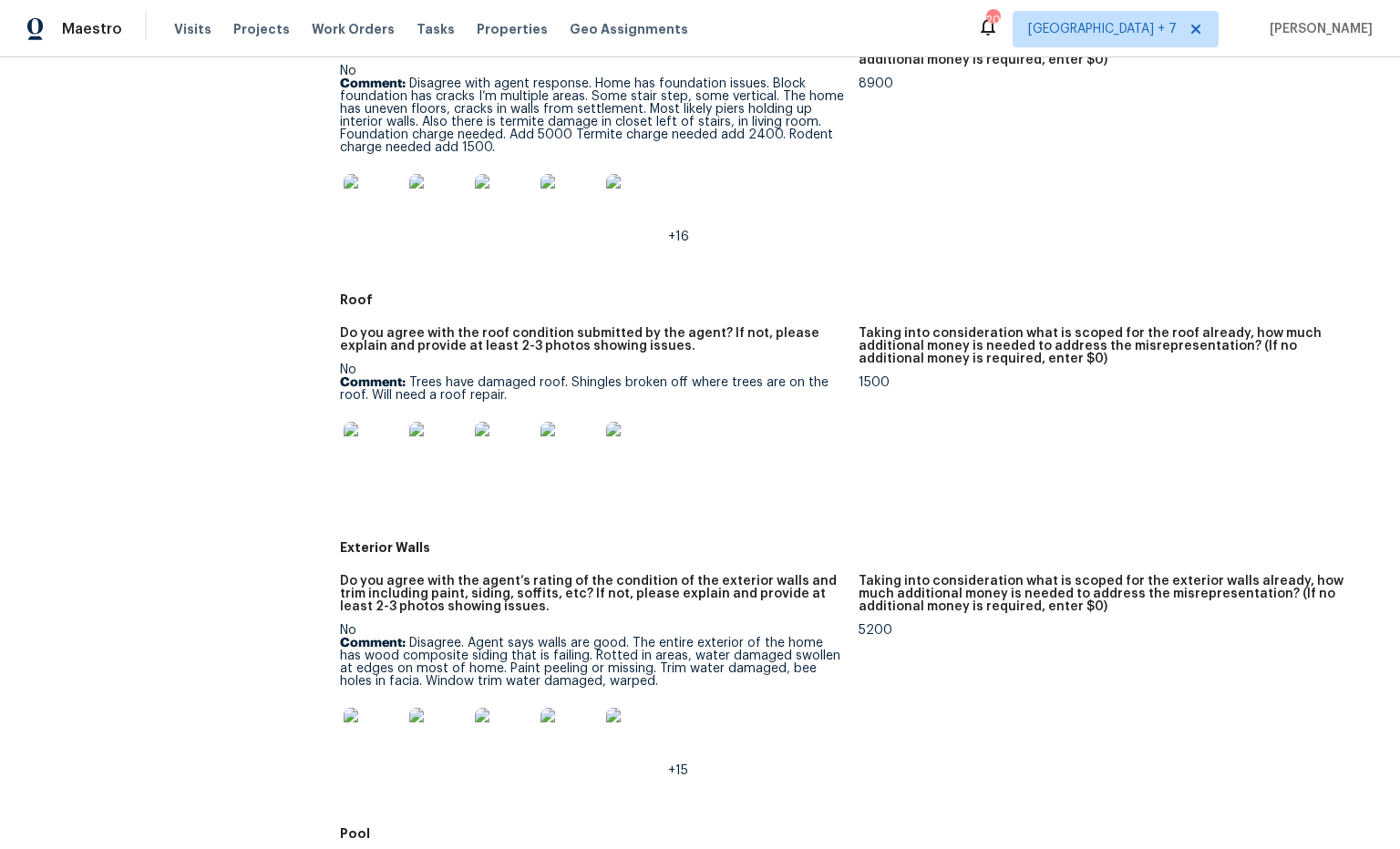
scroll to position [0, 0]
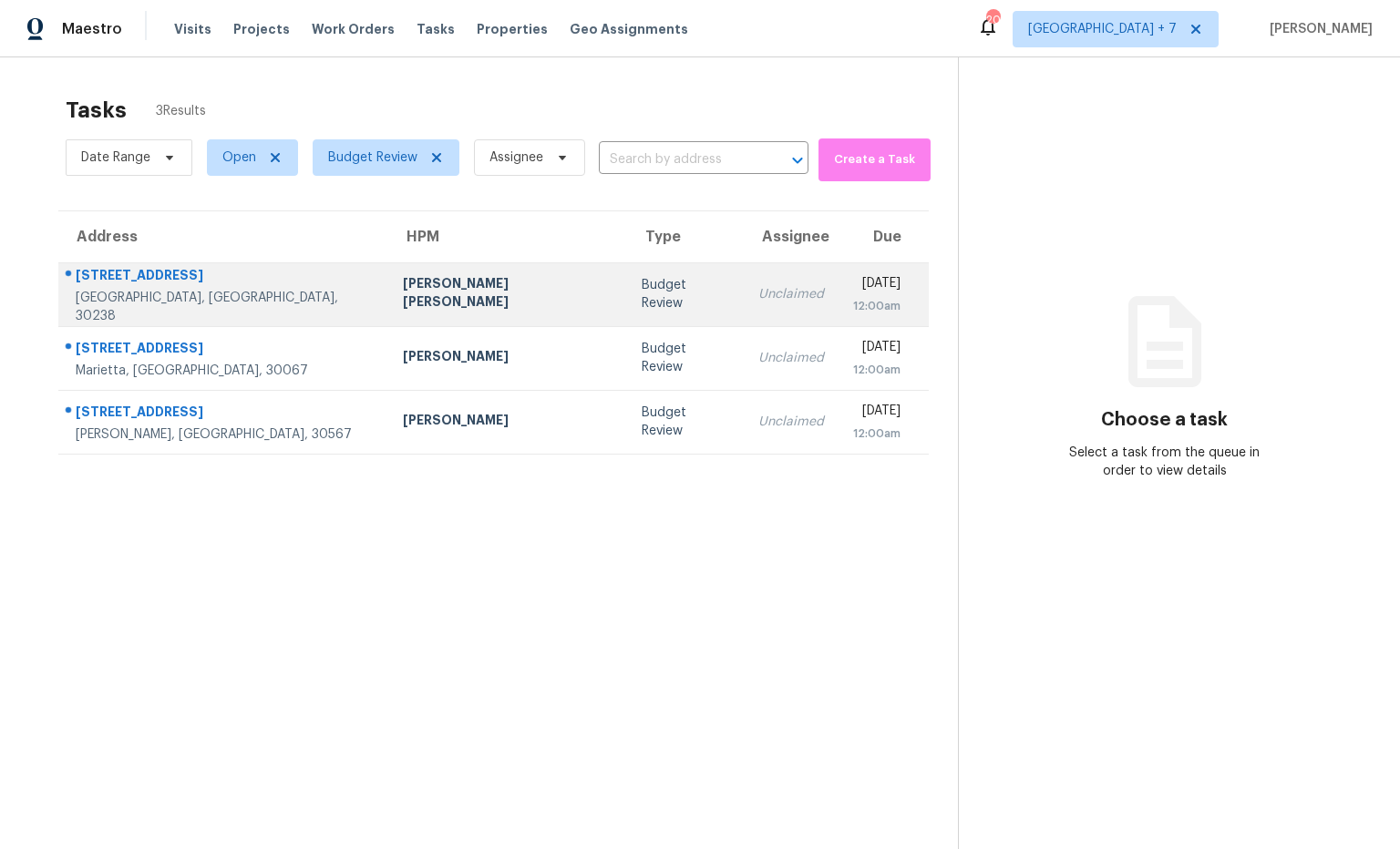
click at [177, 283] on div "1101 Walnut Creek Ln" at bounding box center [224, 278] width 298 height 23
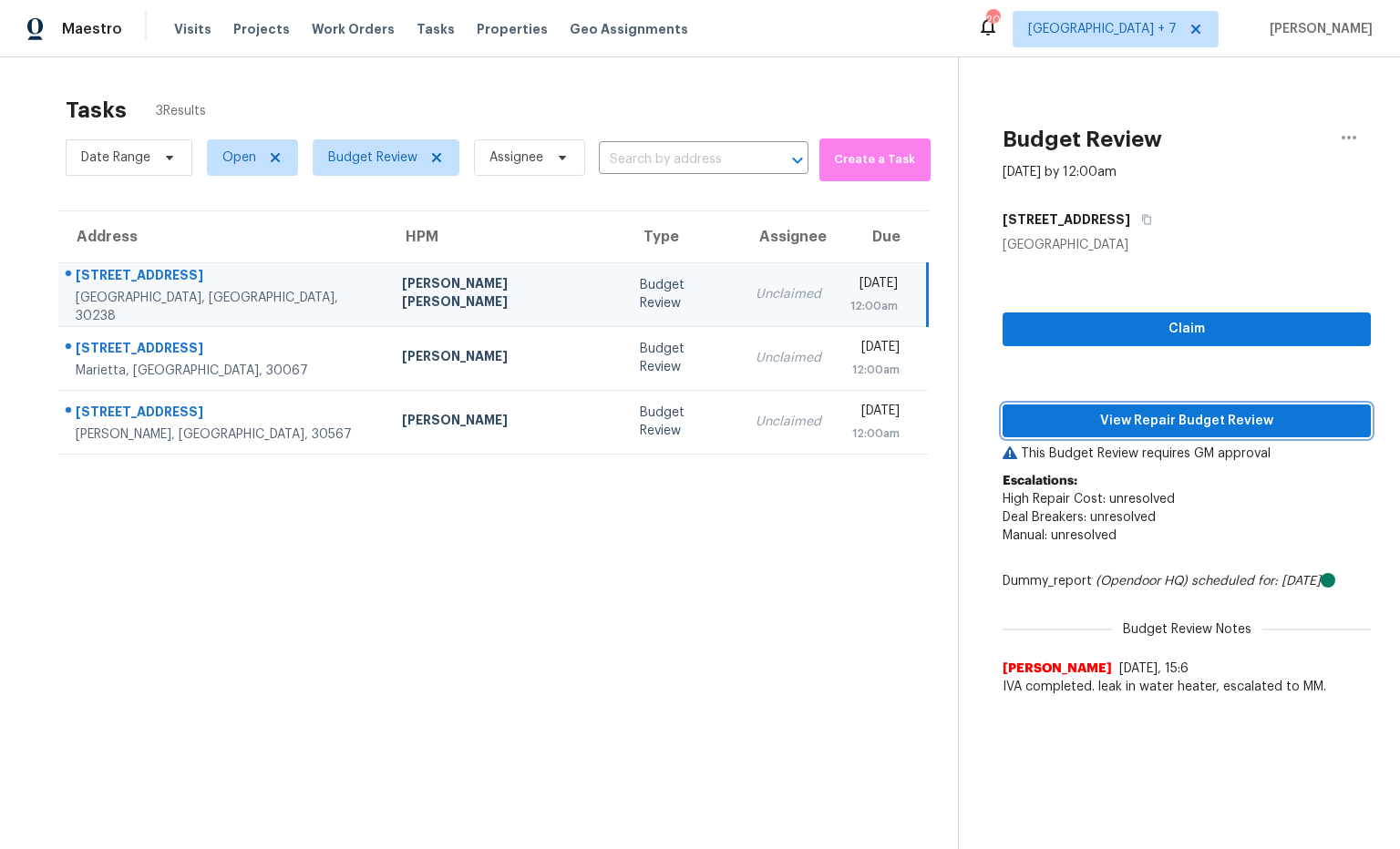
click at [1073, 419] on span "View Repair Budget Review" at bounding box center [1187, 422] width 339 height 23
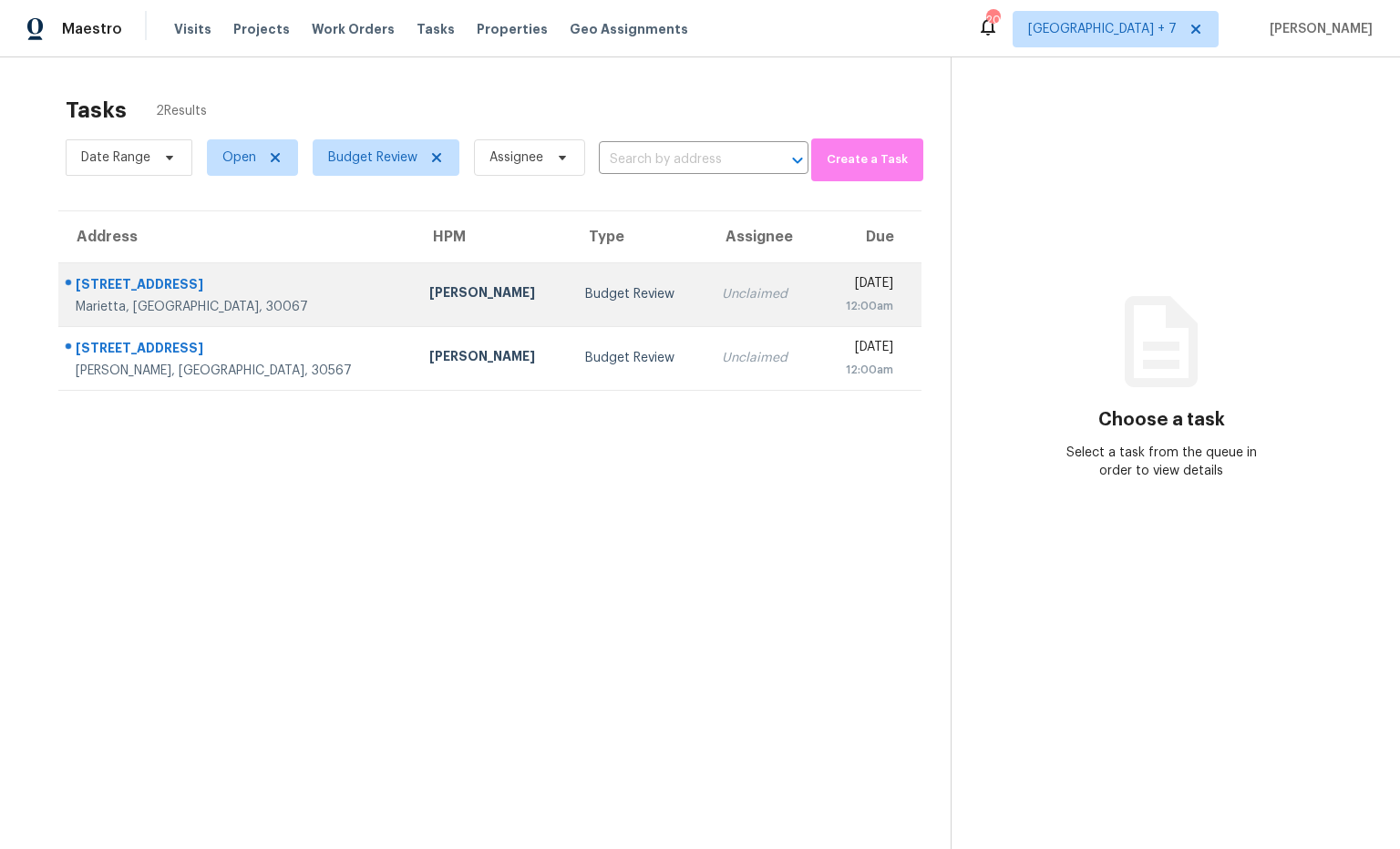
click at [145, 292] on div "406 Smokerise Cir SE" at bounding box center [238, 287] width 325 height 23
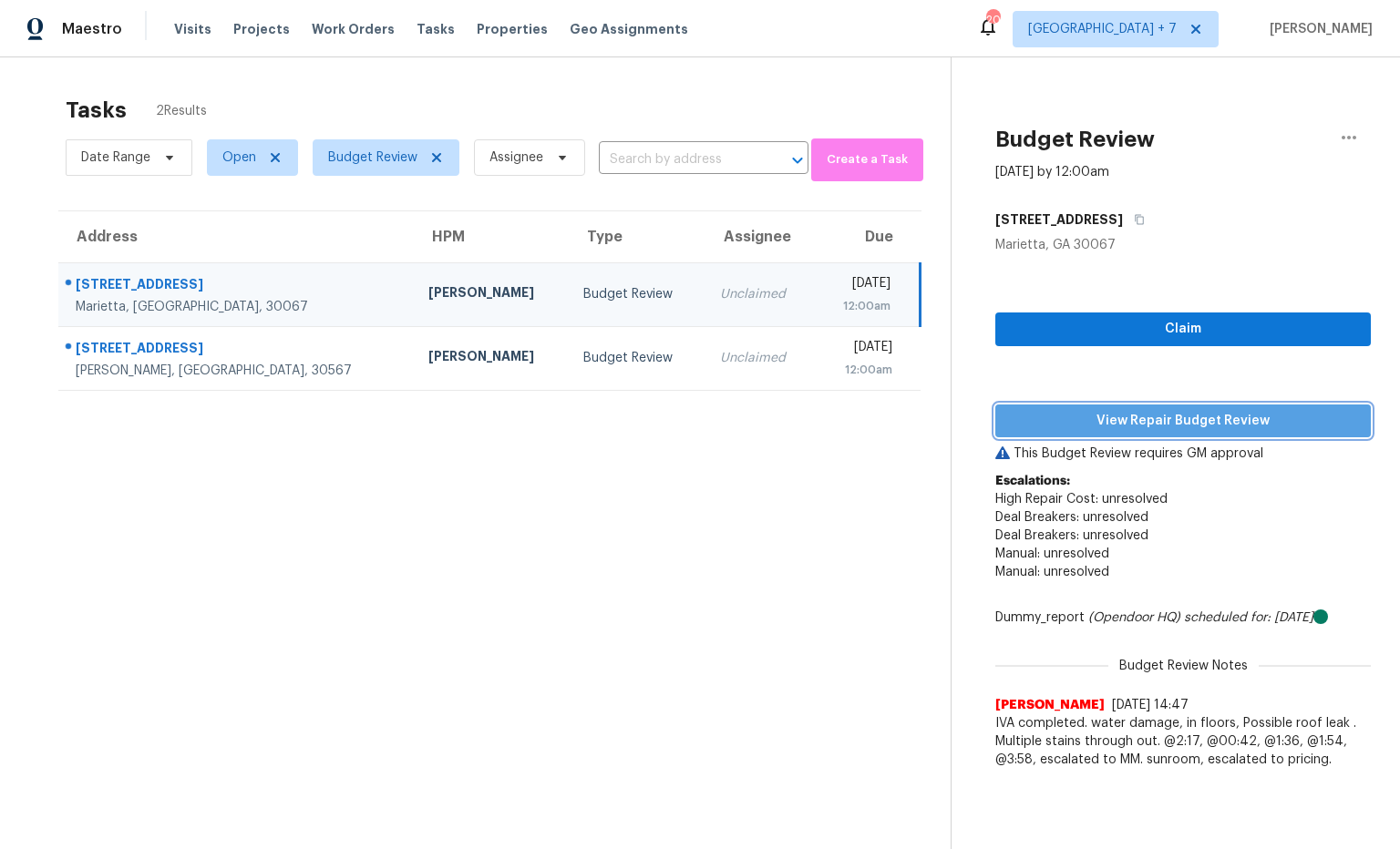
click at [1140, 413] on span "View Repair Budget Review" at bounding box center [1183, 422] width 346 height 23
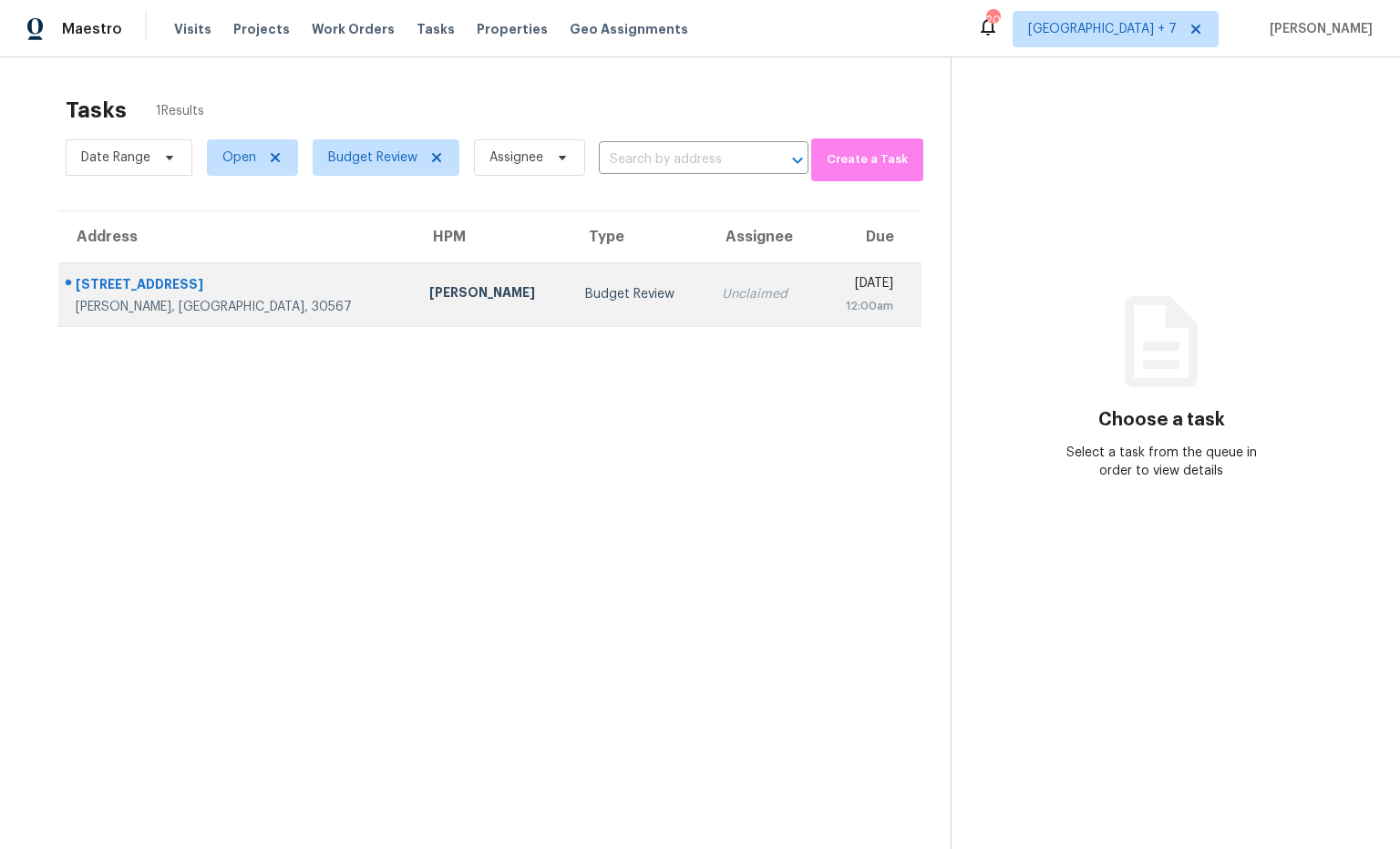
click at [199, 289] on div "[STREET_ADDRESS]" at bounding box center [238, 287] width 325 height 23
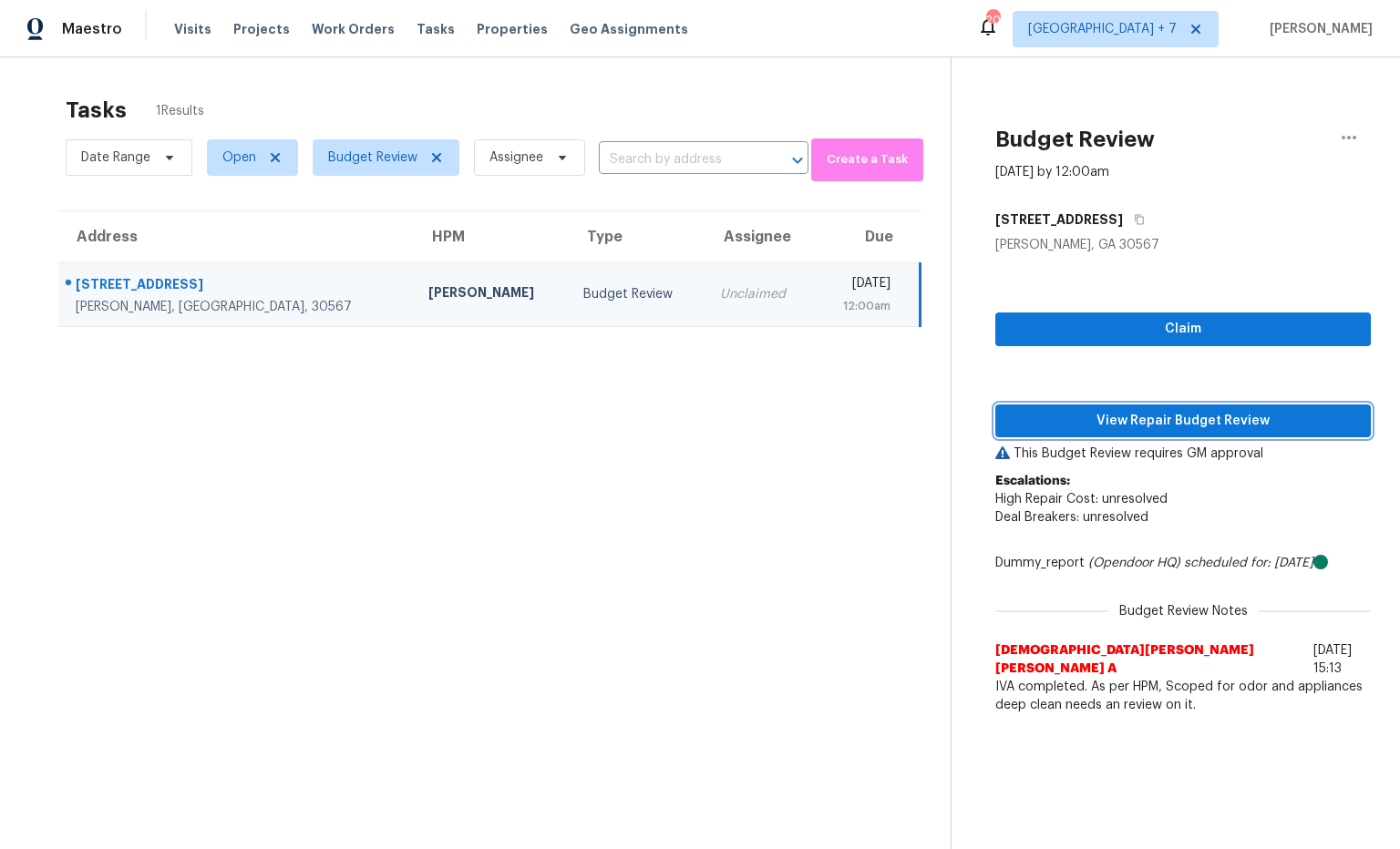
click at [1120, 430] on span "View Repair Budget Review" at bounding box center [1183, 422] width 346 height 23
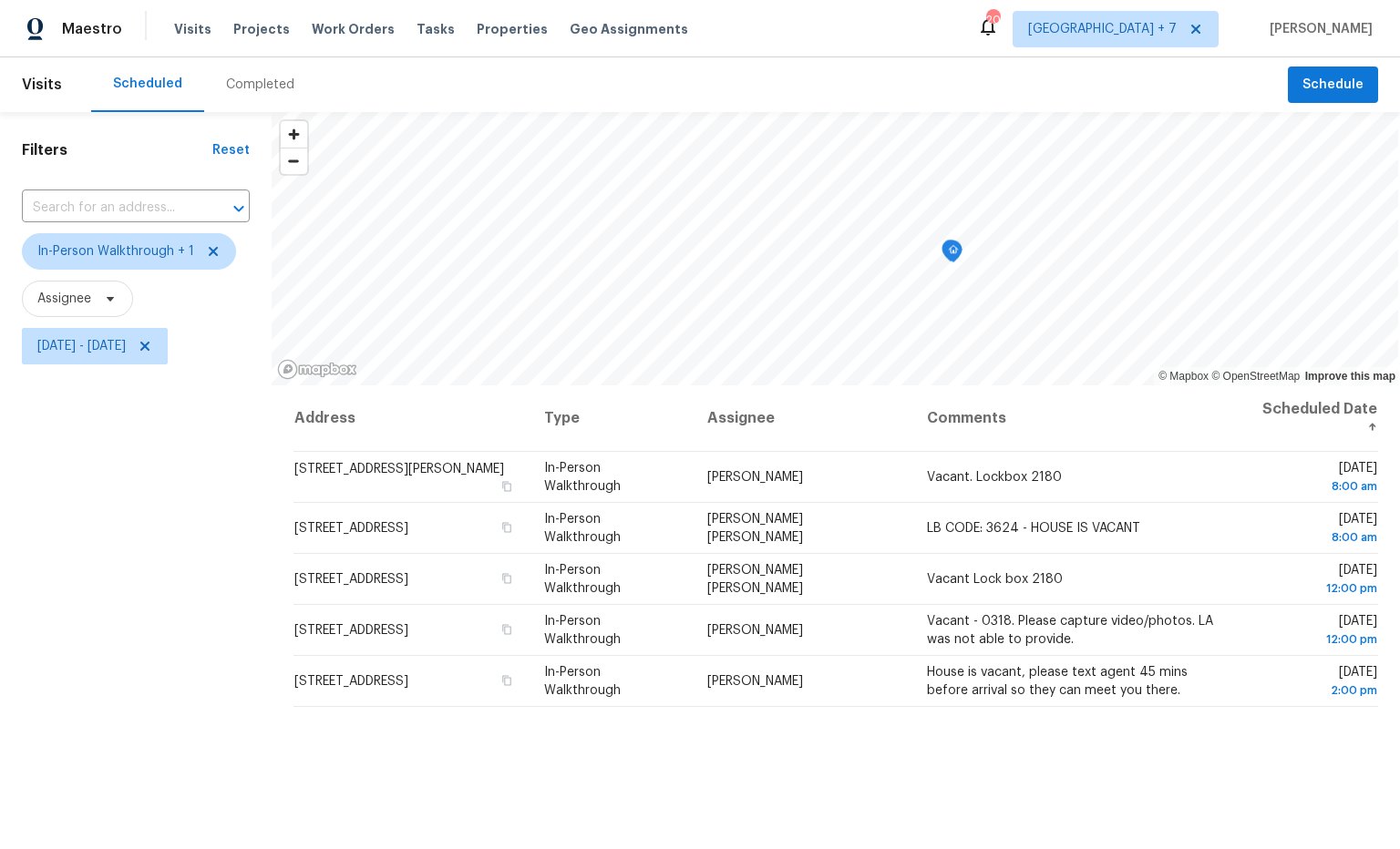
scroll to position [4, 0]
